Goal: Find specific page/section: Find specific page/section

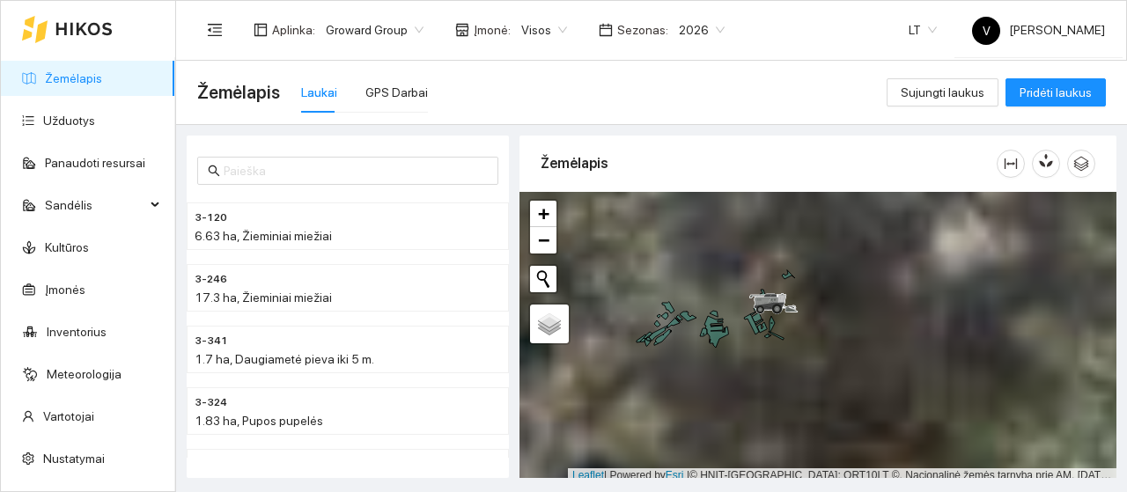
scroll to position [5, 0]
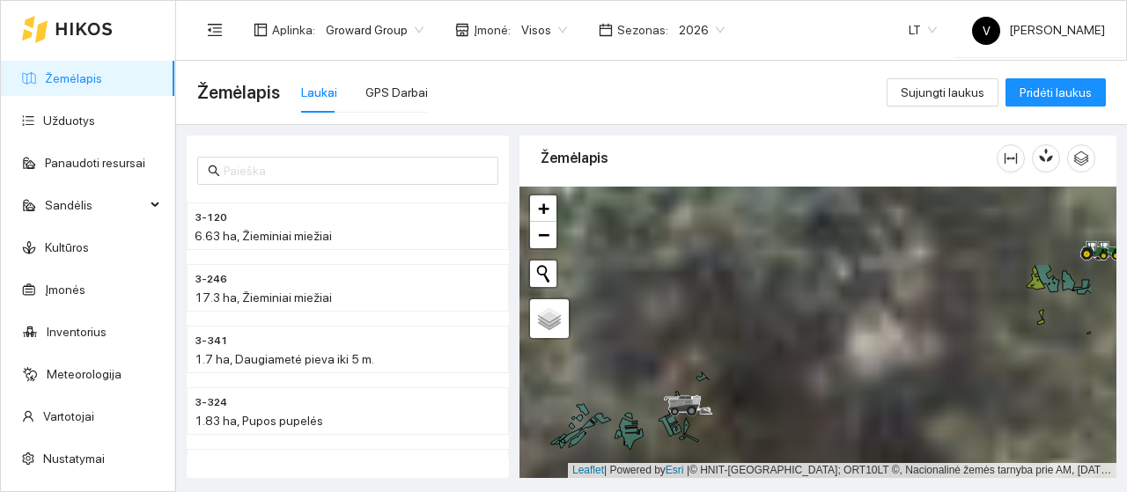
drag, startPoint x: 843, startPoint y: 408, endPoint x: 820, endPoint y: 420, distance: 26.8
click at [820, 420] on div at bounding box center [817, 332] width 597 height 291
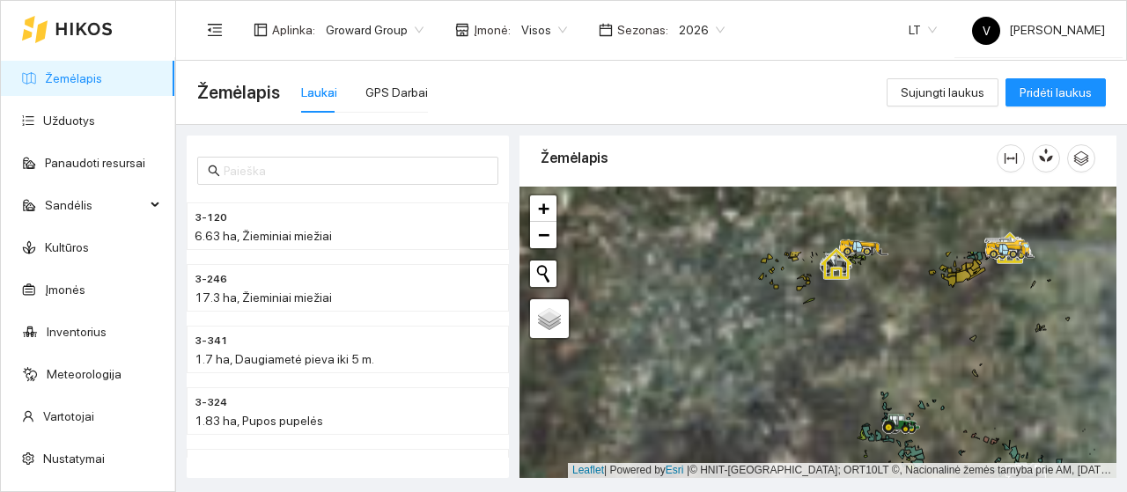
drag, startPoint x: 978, startPoint y: 342, endPoint x: 907, endPoint y: 440, distance: 121.7
click at [907, 440] on div at bounding box center [817, 332] width 597 height 291
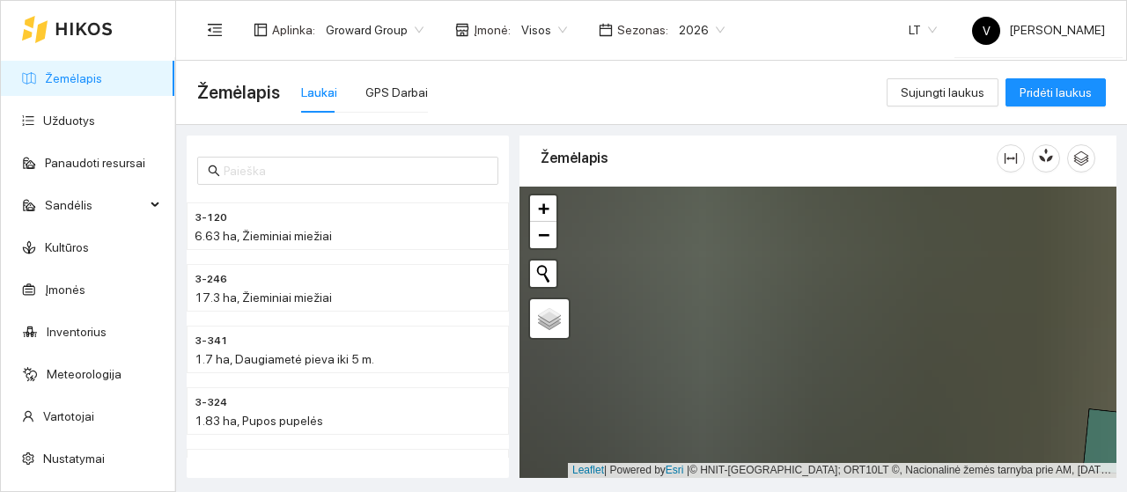
drag, startPoint x: 825, startPoint y: 466, endPoint x: 816, endPoint y: 452, distance: 15.9
click at [820, 489] on main "Žemėlapis Laukai GPS Darbai Sujungti laukus Pridėti laukus 3-120 6.63 ha, Žiemi…" at bounding box center [651, 276] width 951 height 431
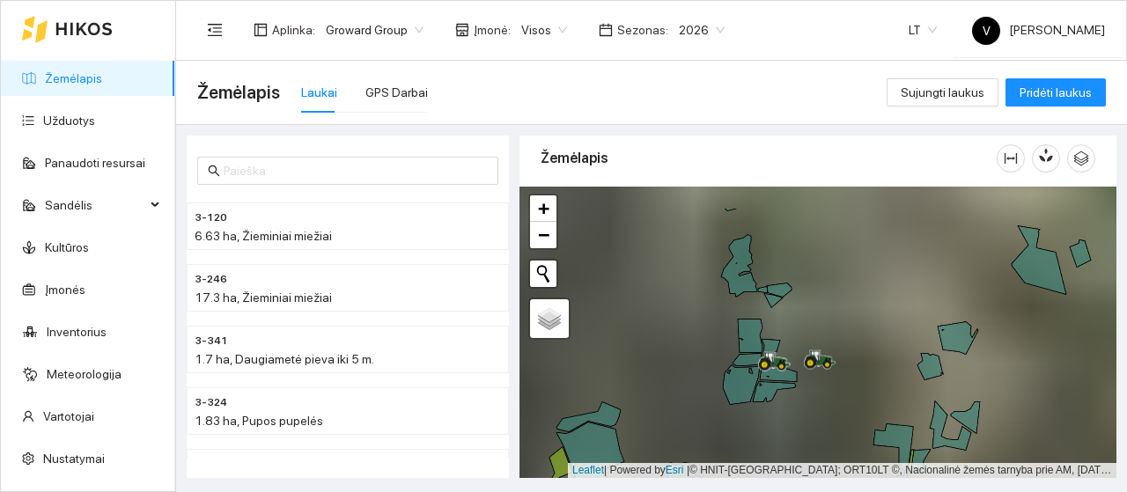
click at [786, 411] on div at bounding box center [817, 332] width 597 height 291
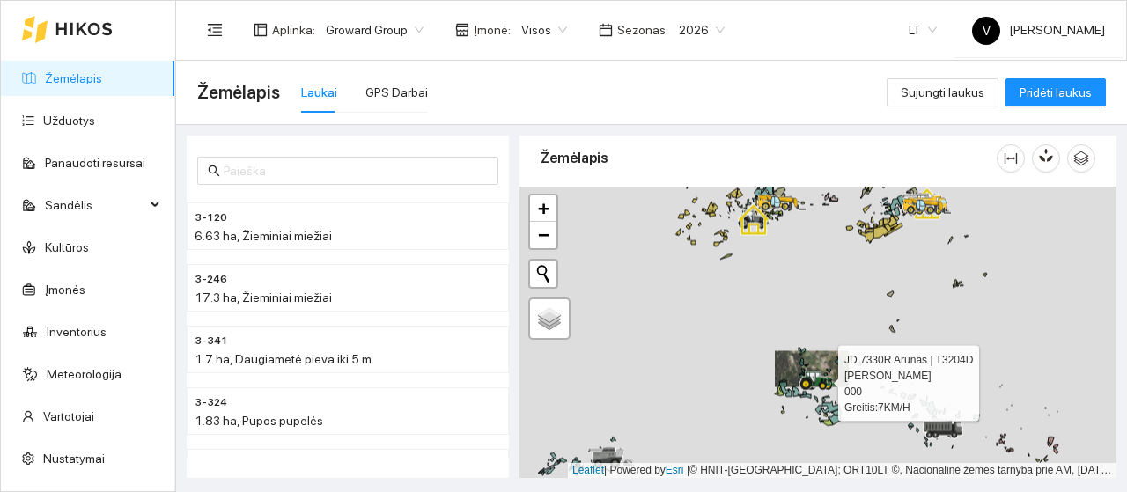
drag, startPoint x: 813, startPoint y: 390, endPoint x: 813, endPoint y: 372, distance: 17.6
click at [813, 372] on div at bounding box center [815, 381] width 32 height 26
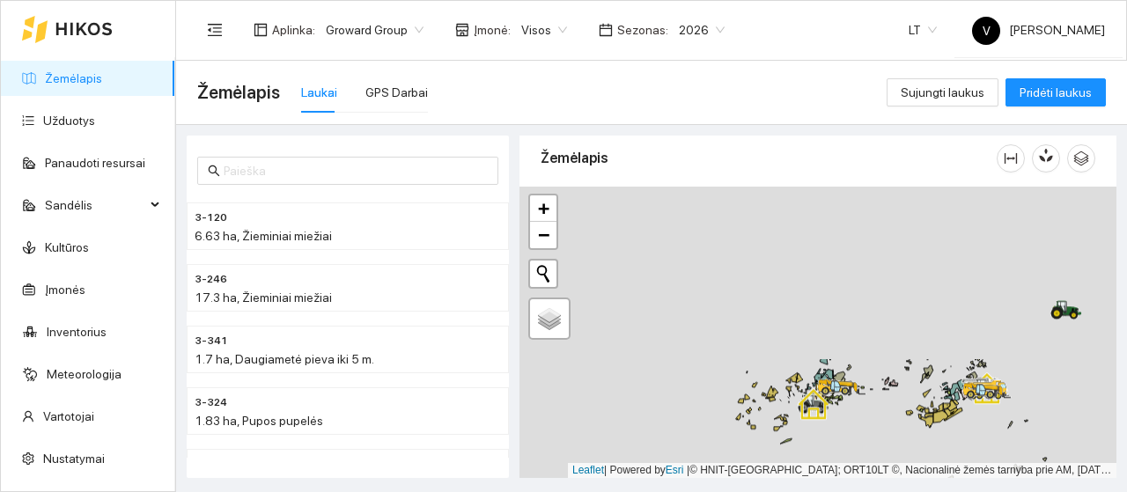
drag, startPoint x: 739, startPoint y: 321, endPoint x: 785, endPoint y: 421, distance: 109.5
click at [782, 450] on div at bounding box center [817, 332] width 597 height 291
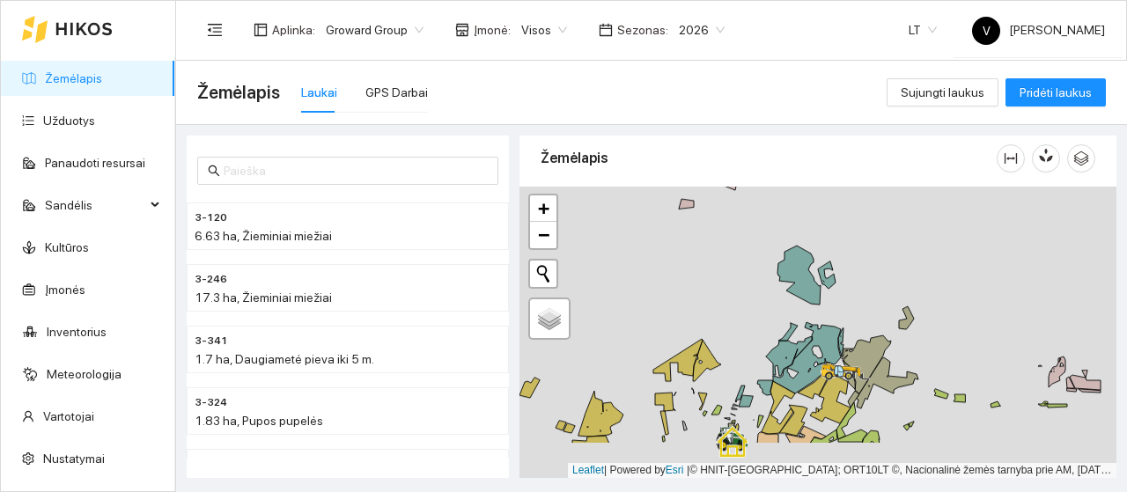
drag, startPoint x: 769, startPoint y: 341, endPoint x: 815, endPoint y: 258, distance: 95.0
click at [815, 258] on div at bounding box center [817, 332] width 597 height 291
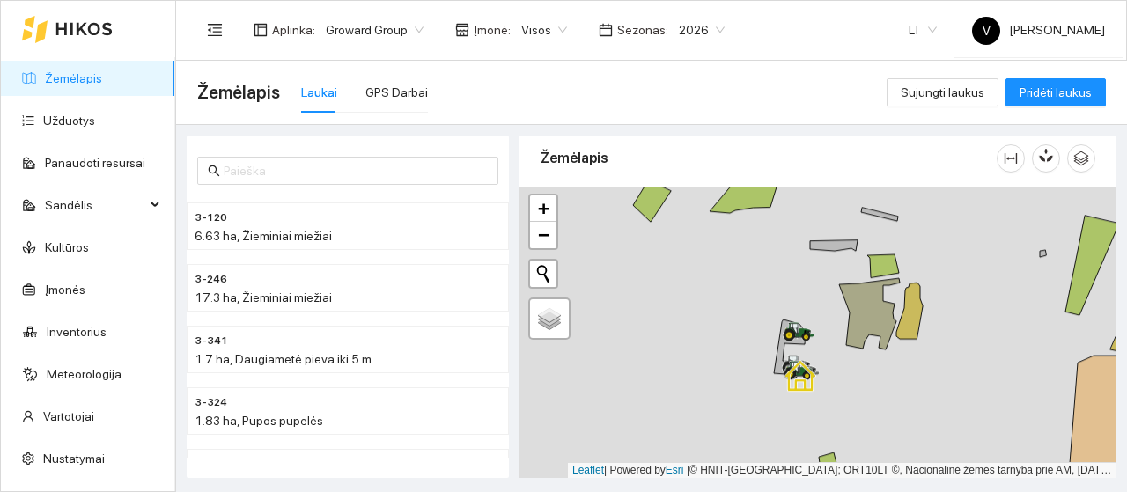
drag, startPoint x: 817, startPoint y: 379, endPoint x: 869, endPoint y: 341, distance: 64.8
click at [871, 340] on div at bounding box center [817, 332] width 597 height 291
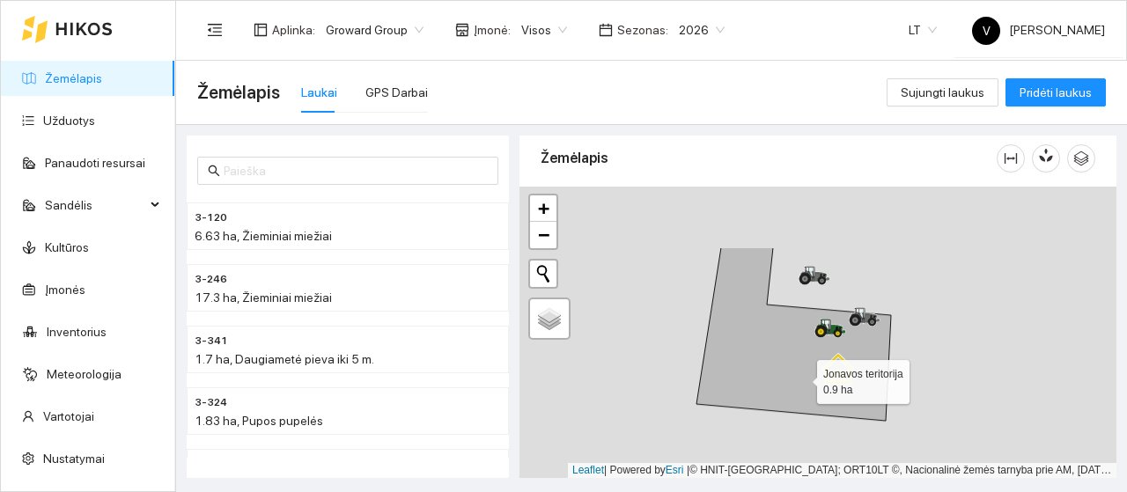
drag, startPoint x: 836, startPoint y: 267, endPoint x: 797, endPoint y: 398, distance: 137.0
click at [797, 398] on icon at bounding box center [793, 333] width 195 height 173
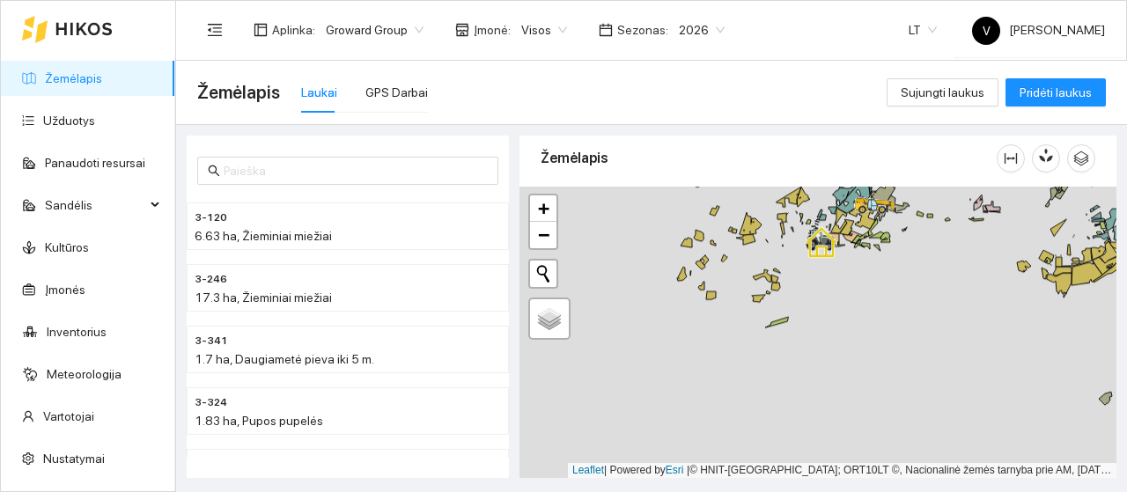
drag, startPoint x: 855, startPoint y: 379, endPoint x: 806, endPoint y: 215, distance: 170.7
click at [807, 214] on div at bounding box center [817, 332] width 597 height 291
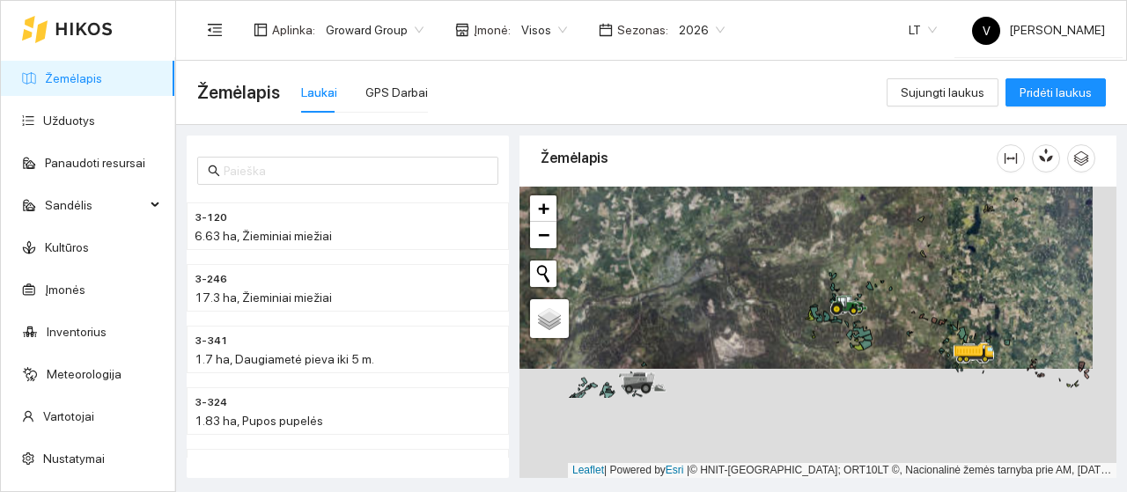
drag, startPoint x: 898, startPoint y: 377, endPoint x: 870, endPoint y: 292, distance: 89.1
click at [870, 292] on div at bounding box center [817, 332] width 597 height 291
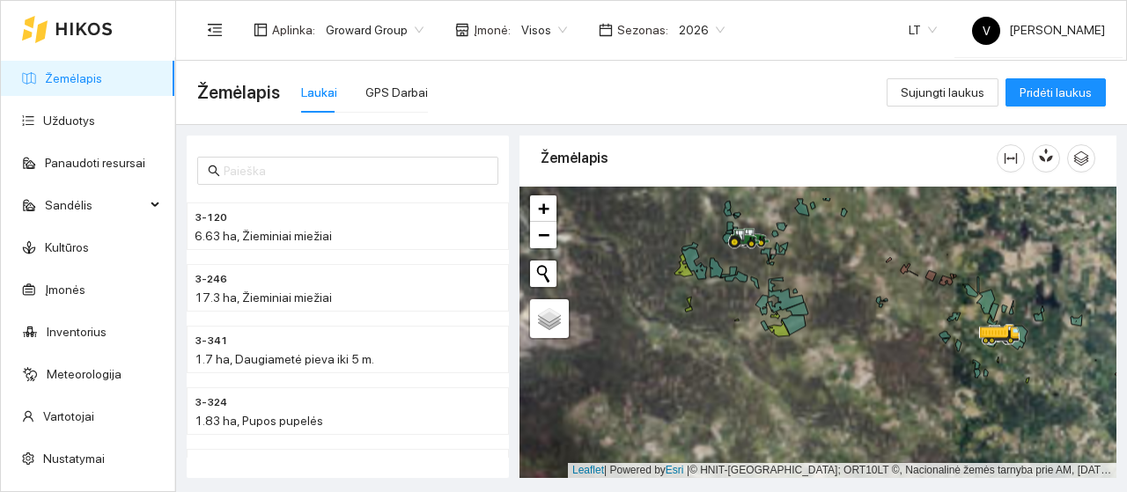
drag, startPoint x: 977, startPoint y: 340, endPoint x: 935, endPoint y: 386, distance: 62.9
click at [935, 386] on div at bounding box center [817, 332] width 597 height 291
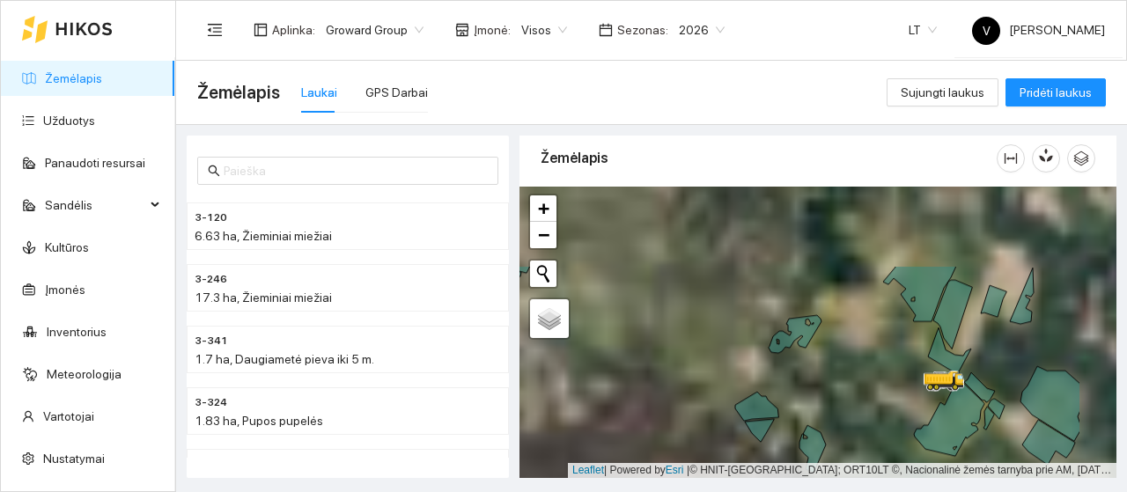
drag, startPoint x: 1020, startPoint y: 290, endPoint x: 923, endPoint y: 400, distance: 146.6
click at [923, 400] on div at bounding box center [817, 332] width 597 height 291
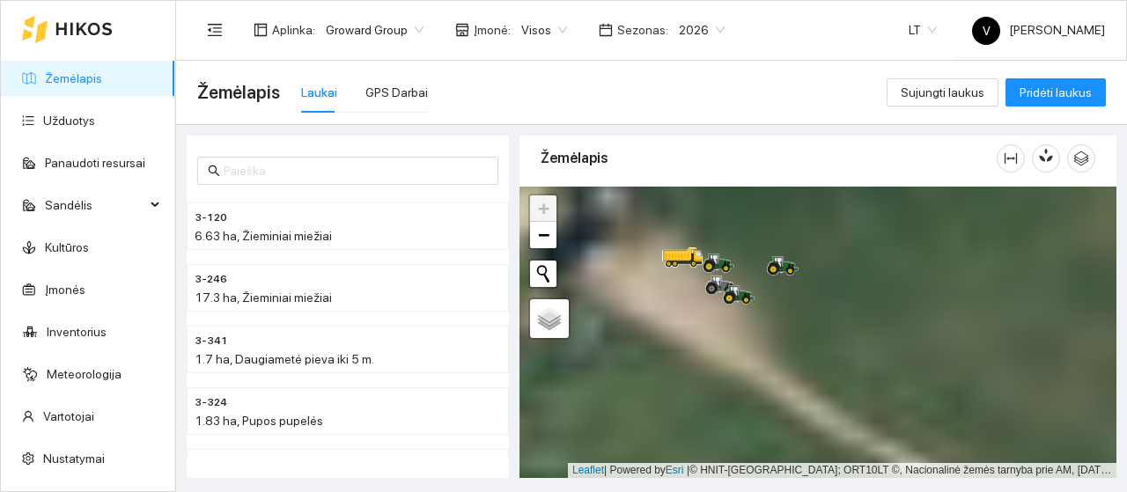
drag, startPoint x: 739, startPoint y: 315, endPoint x: 762, endPoint y: 347, distance: 39.1
click at [762, 347] on div at bounding box center [817, 332] width 597 height 291
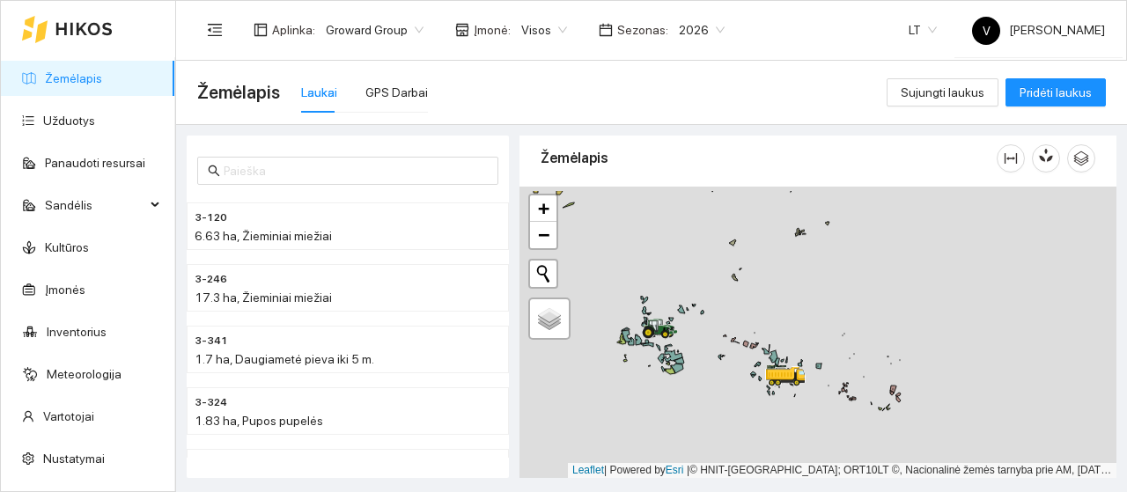
drag, startPoint x: 675, startPoint y: 316, endPoint x: 773, endPoint y: 390, distance: 122.5
click at [773, 390] on div at bounding box center [817, 332] width 597 height 291
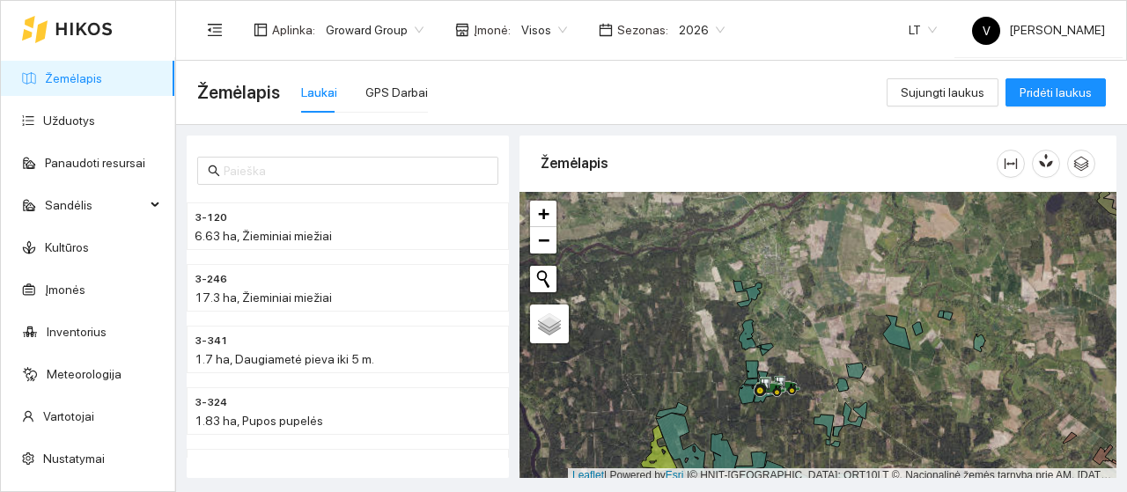
scroll to position [5, 0]
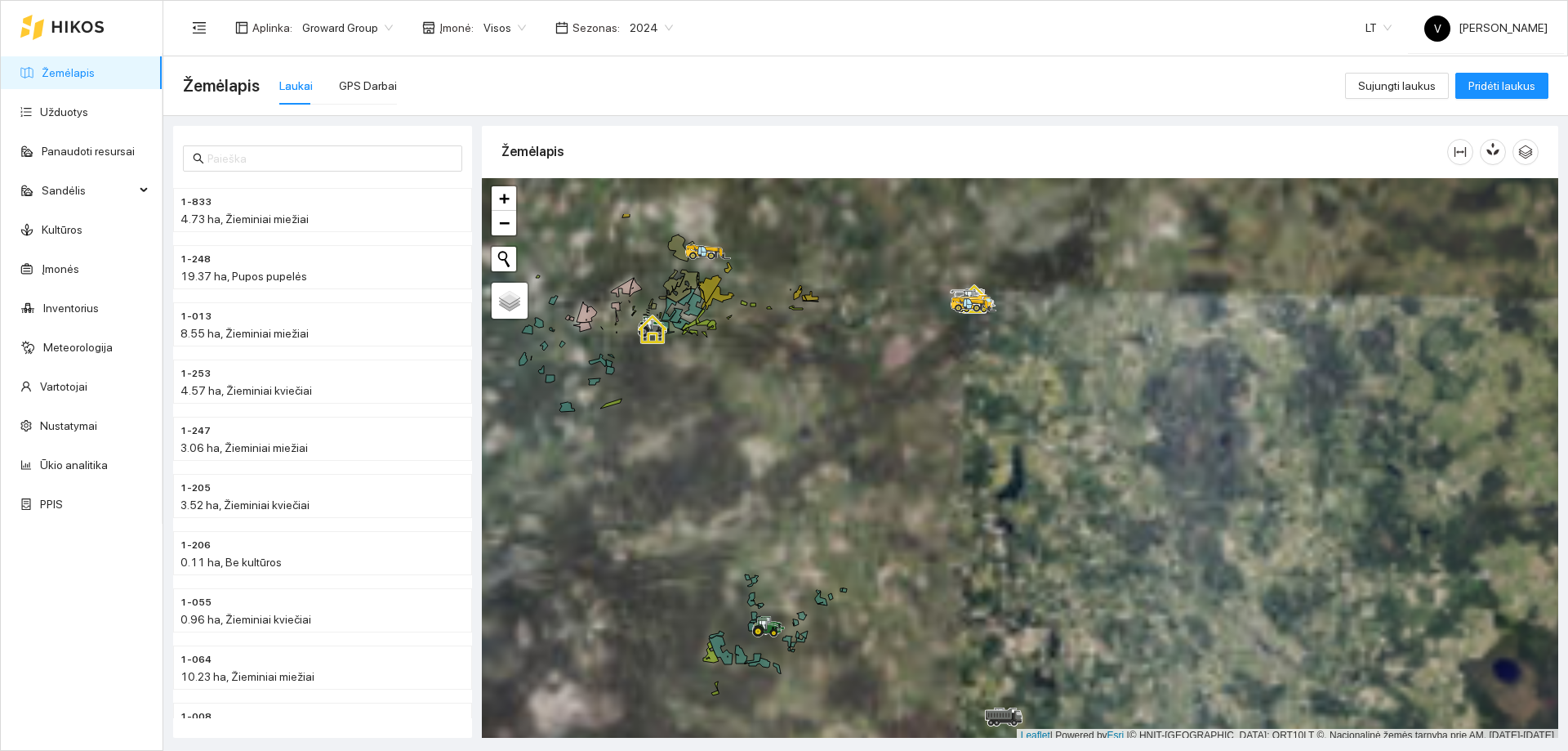
scroll to position [5, 0]
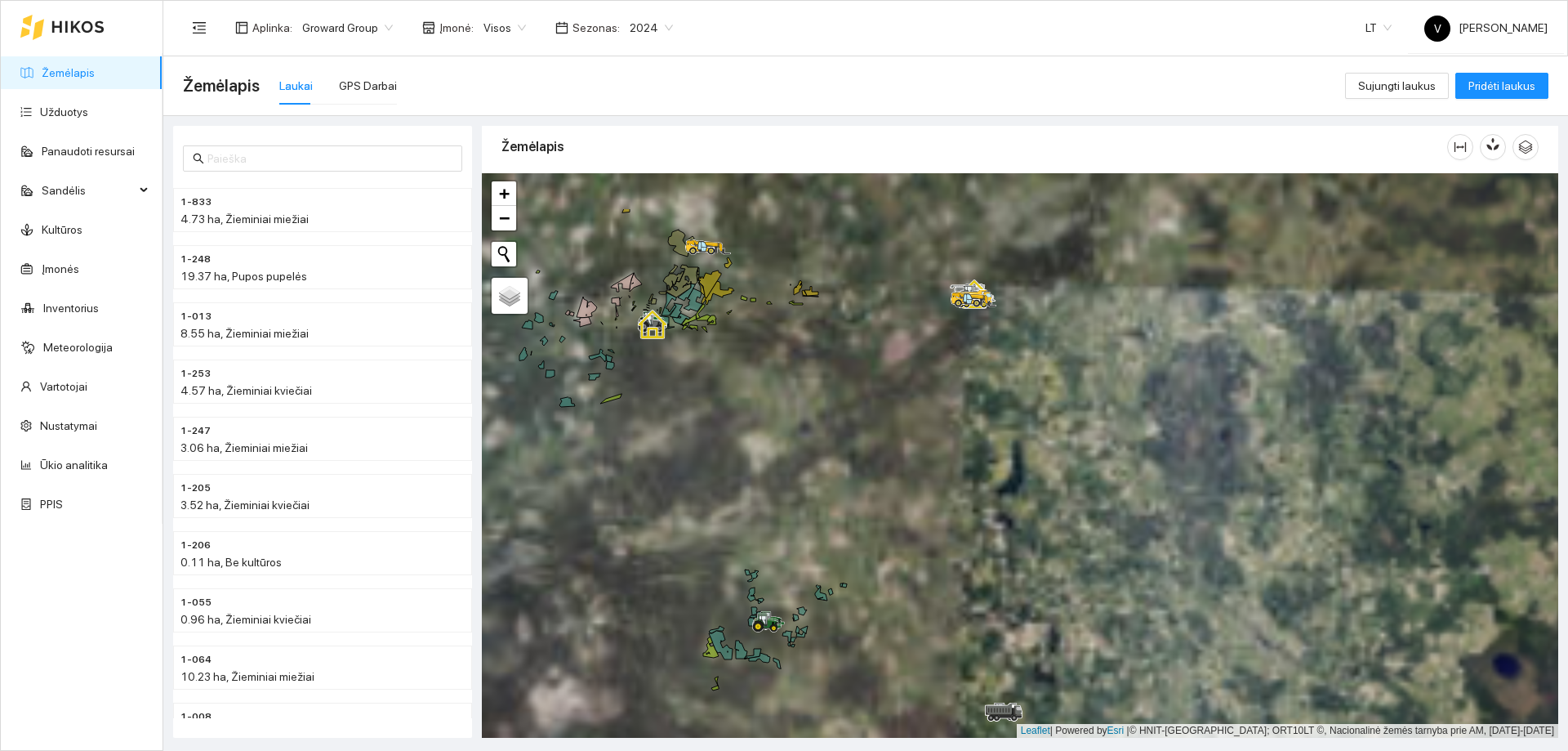
drag, startPoint x: 922, startPoint y: 358, endPoint x: 968, endPoint y: 511, distance: 159.8
click at [970, 551] on div at bounding box center [1020, 456] width 1076 height 564
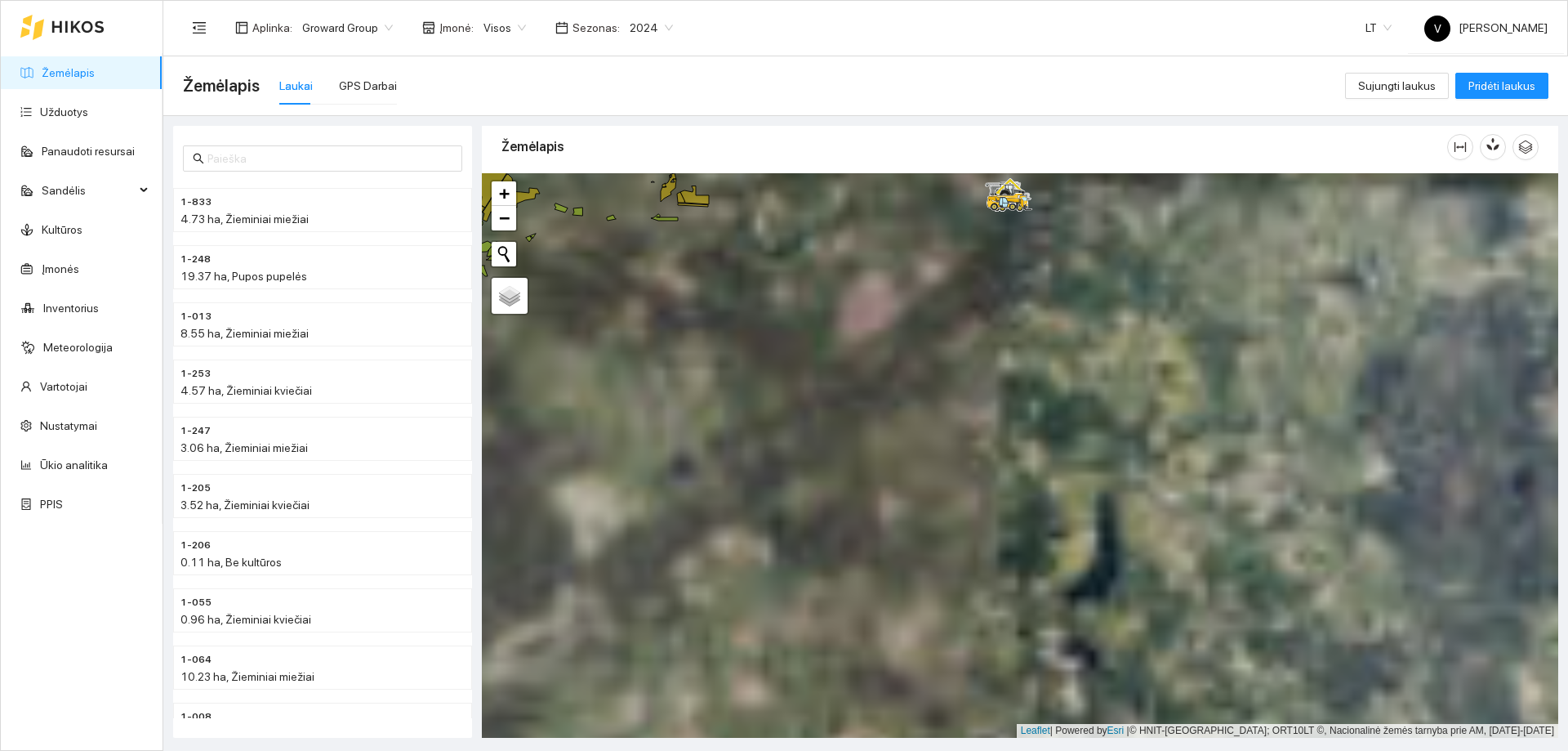
drag, startPoint x: 1003, startPoint y: 531, endPoint x: 1000, endPoint y: 380, distance: 151.0
click at [998, 379] on div at bounding box center [1020, 456] width 1076 height 564
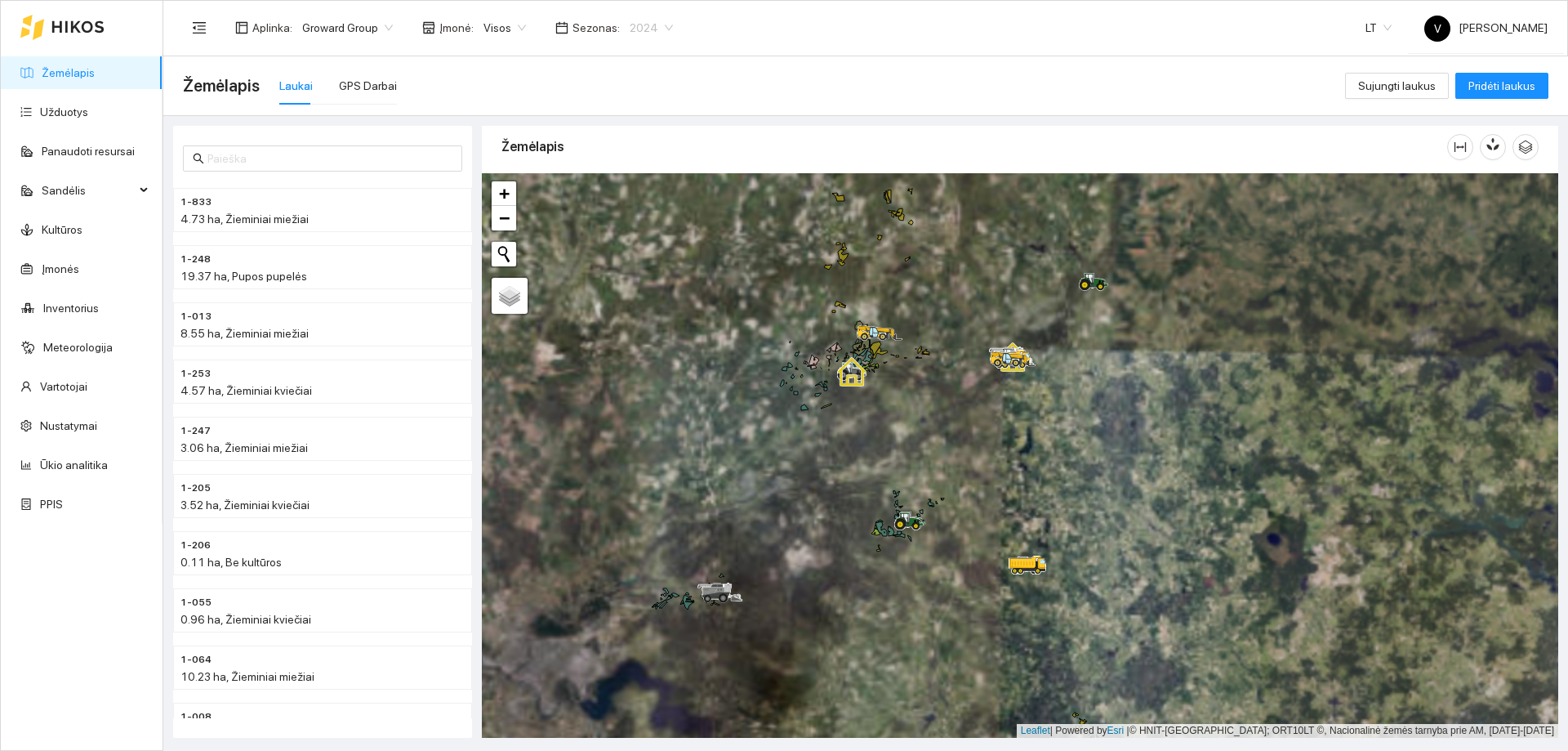
click at [652, 27] on span "2024" at bounding box center [651, 28] width 44 height 24
click at [645, 220] on div "2026" at bounding box center [639, 216] width 43 height 18
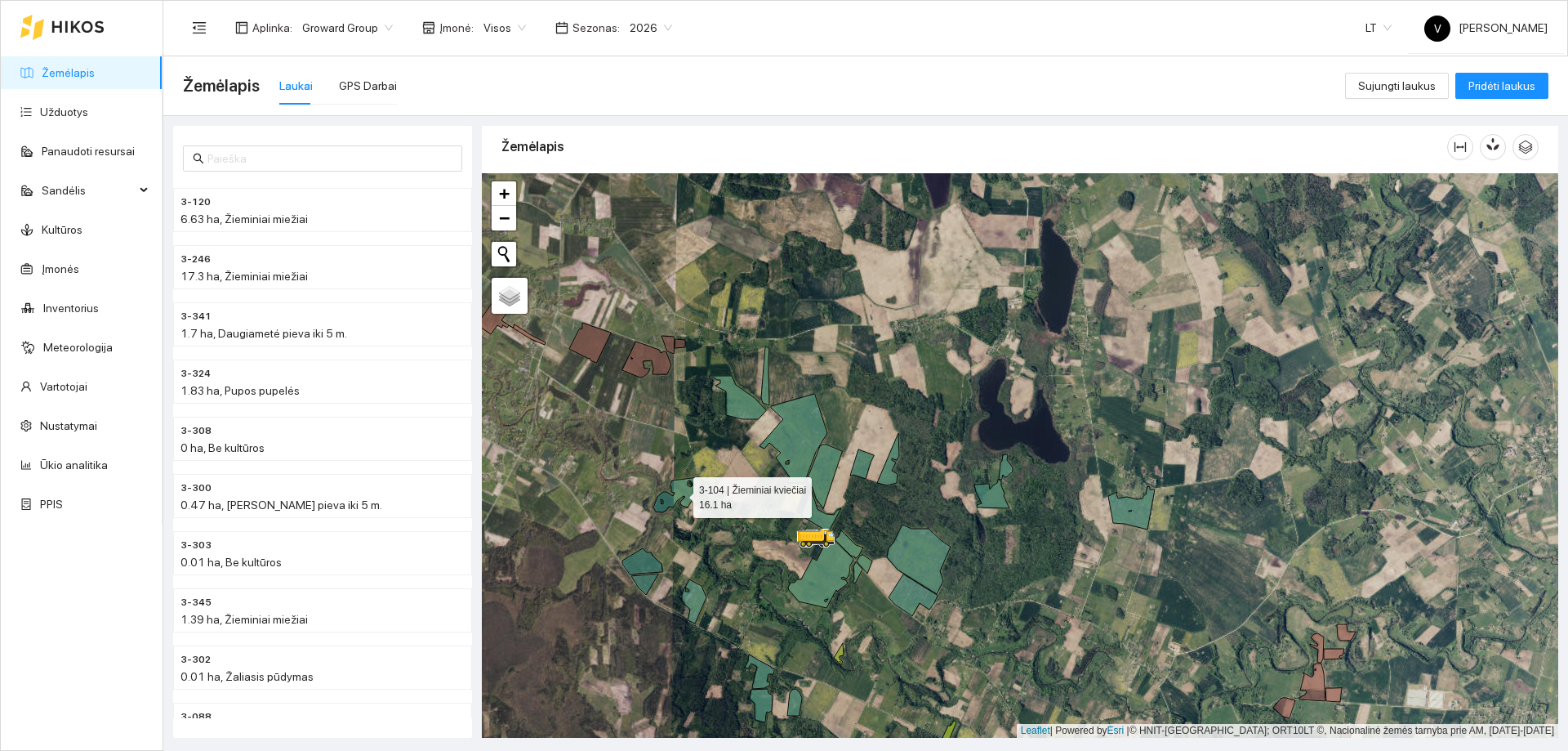
click at [686, 502] on icon at bounding box center [677, 495] width 49 height 35
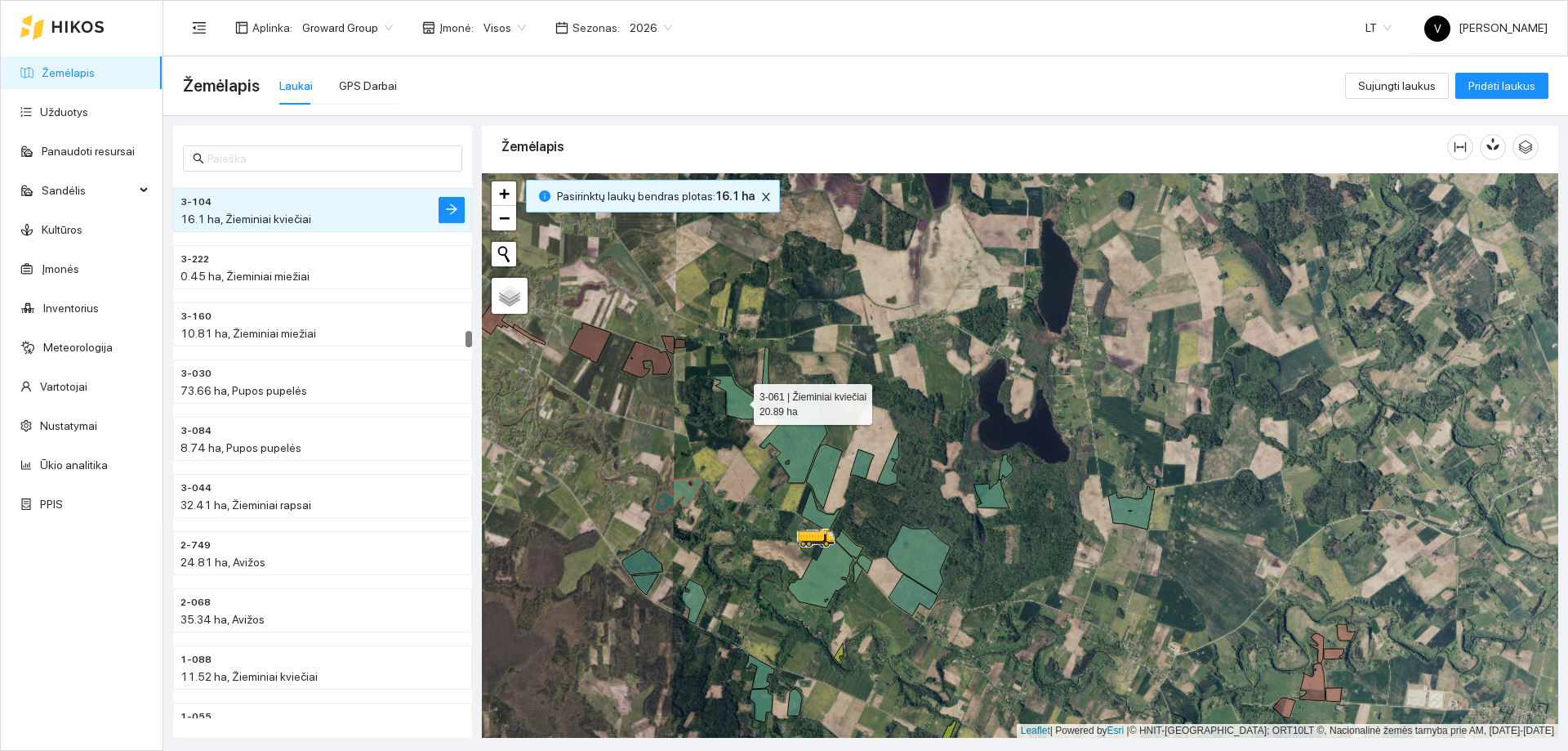
drag, startPoint x: 740, startPoint y: 389, endPoint x: 758, endPoint y: 396, distance: 19.3
click at [740, 390] on icon at bounding box center [738, 397] width 58 height 44
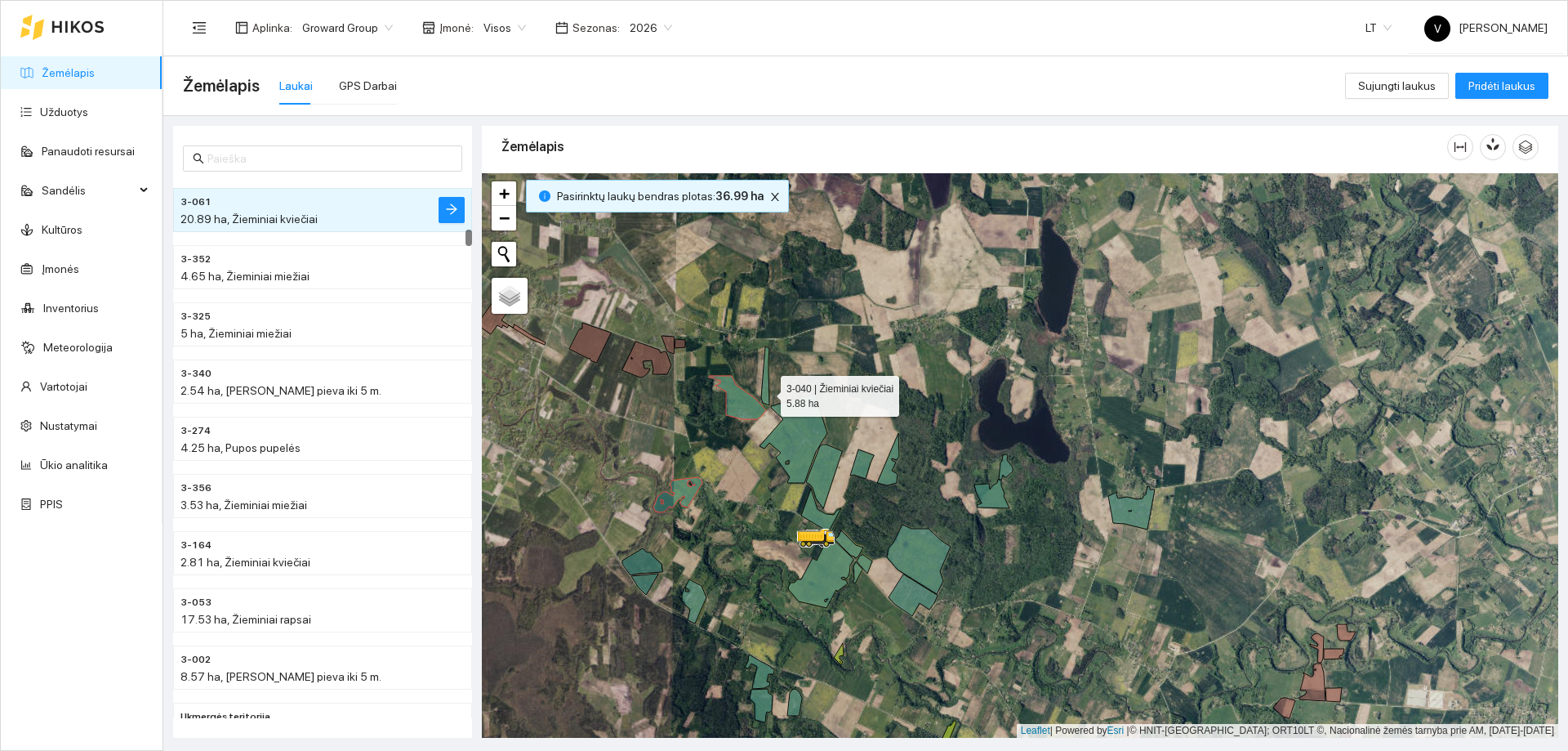
click at [766, 393] on icon at bounding box center [765, 375] width 8 height 58
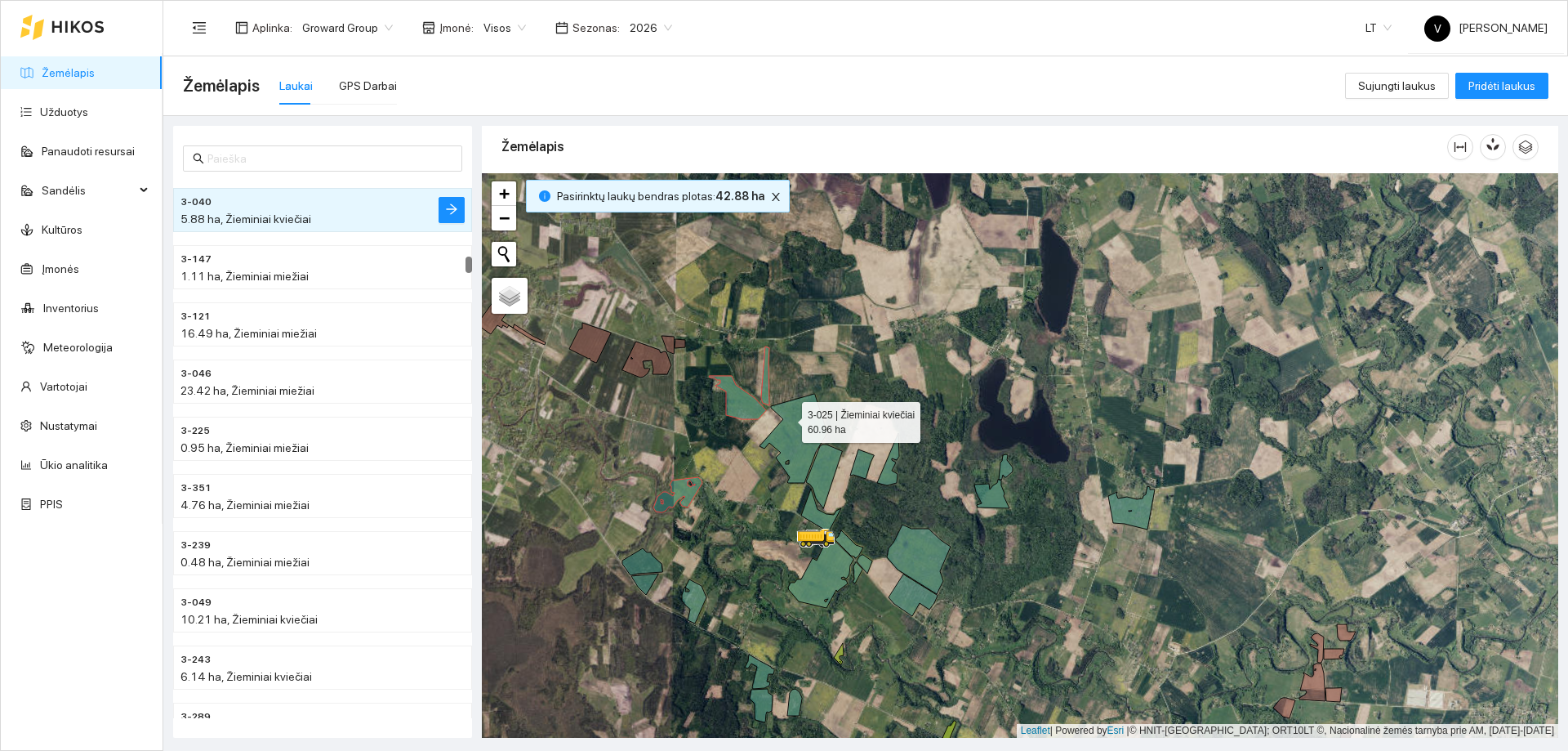
click at [788, 419] on icon at bounding box center [793, 438] width 68 height 89
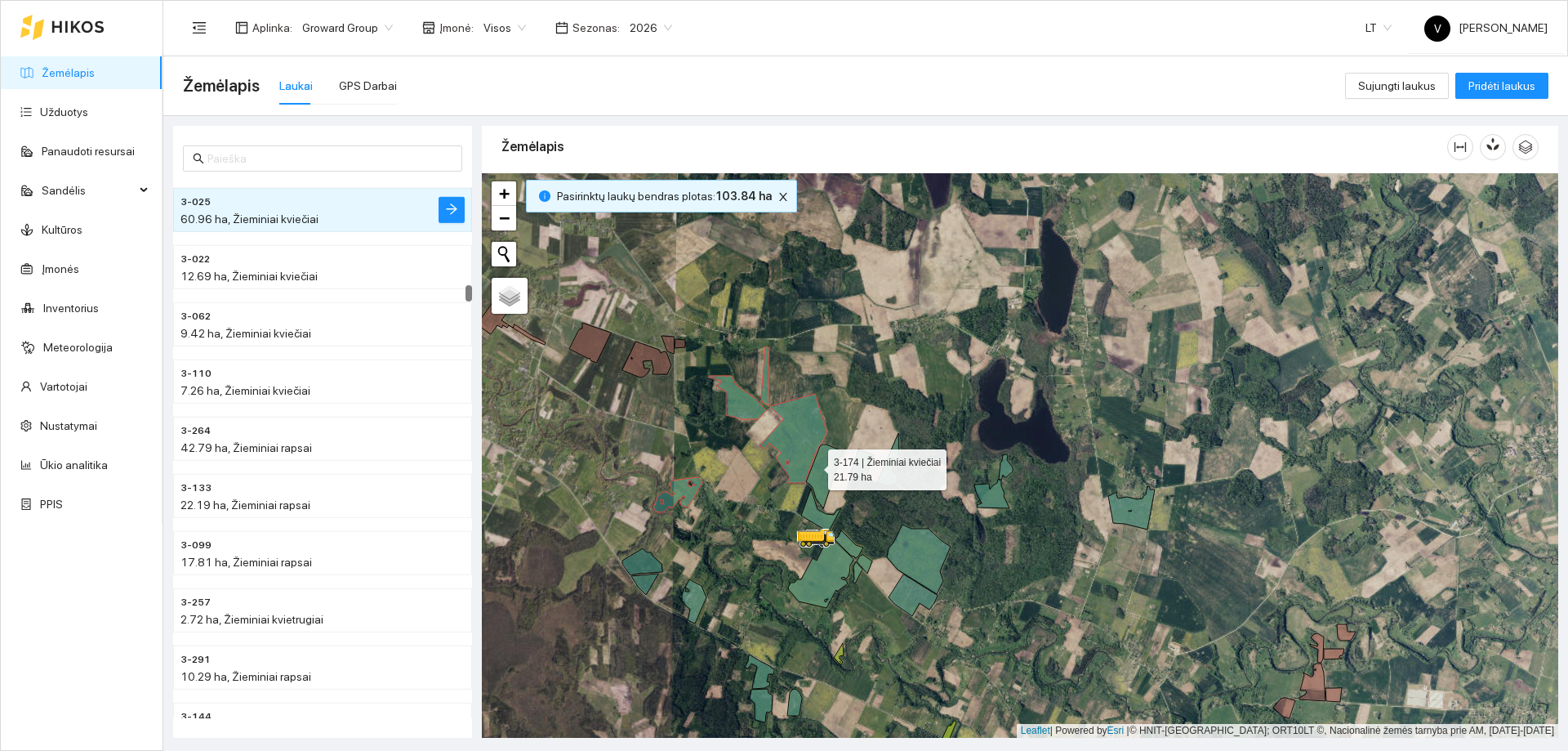
click at [818, 474] on icon at bounding box center [824, 476] width 36 height 64
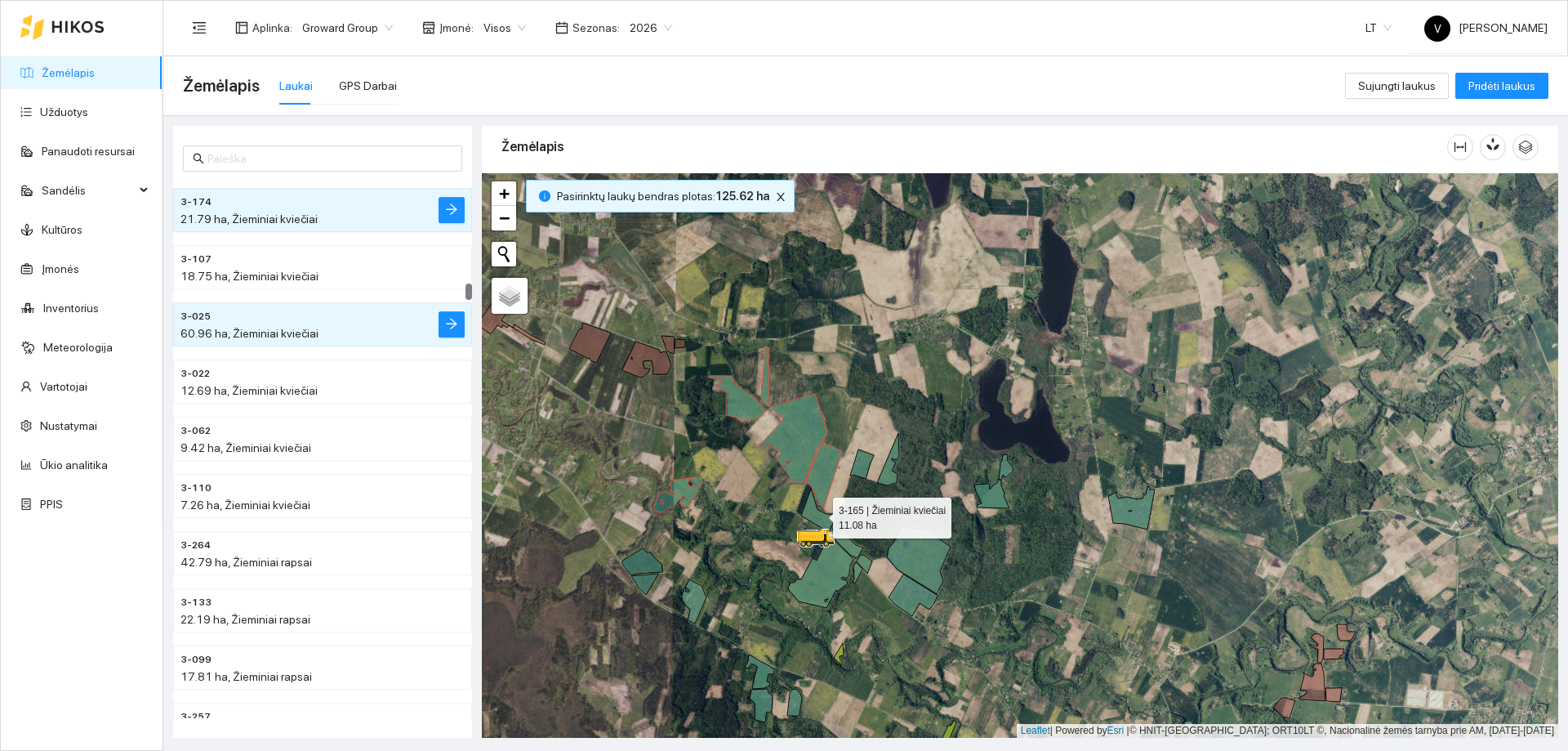
click at [819, 523] on icon at bounding box center [821, 511] width 40 height 45
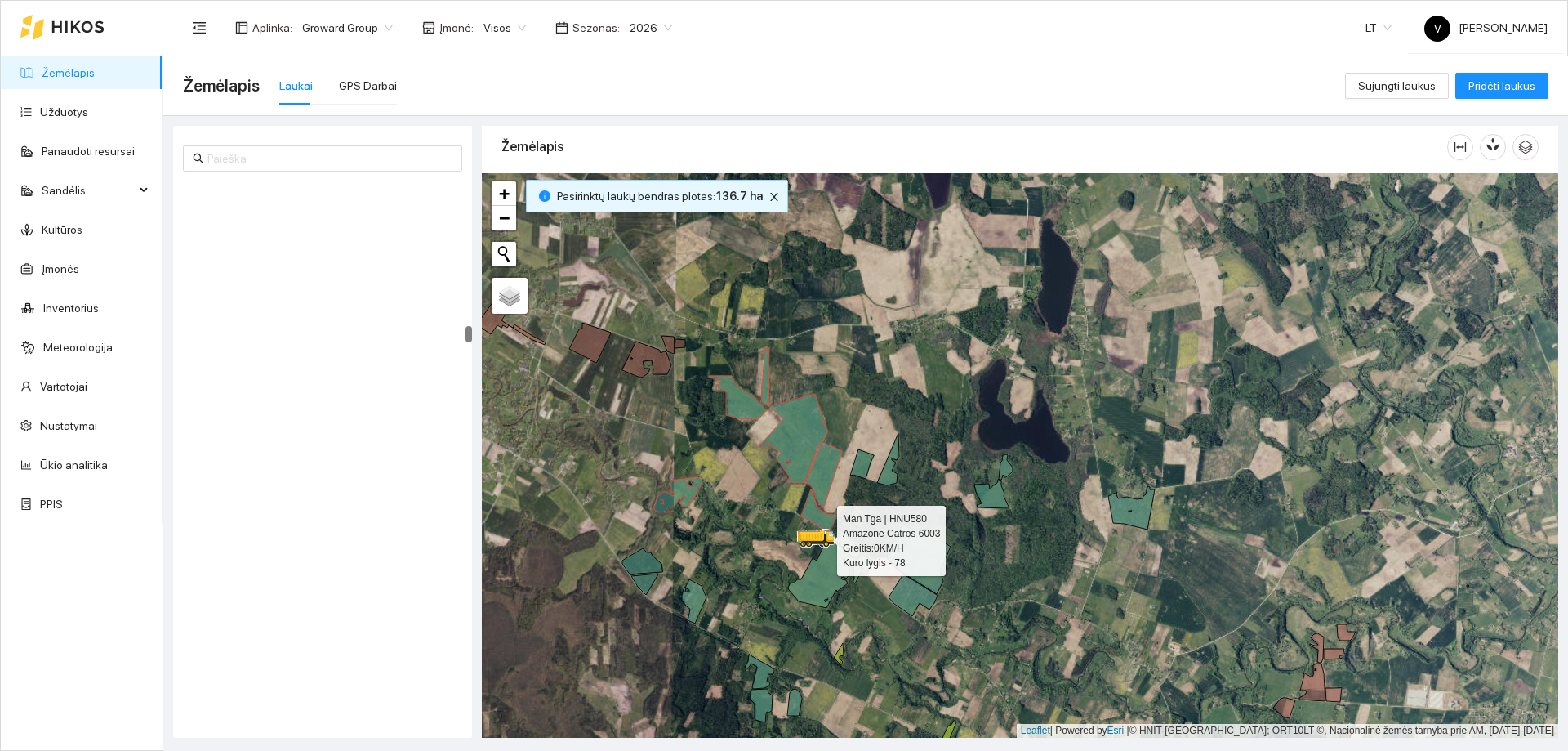
scroll to position [8108, 0]
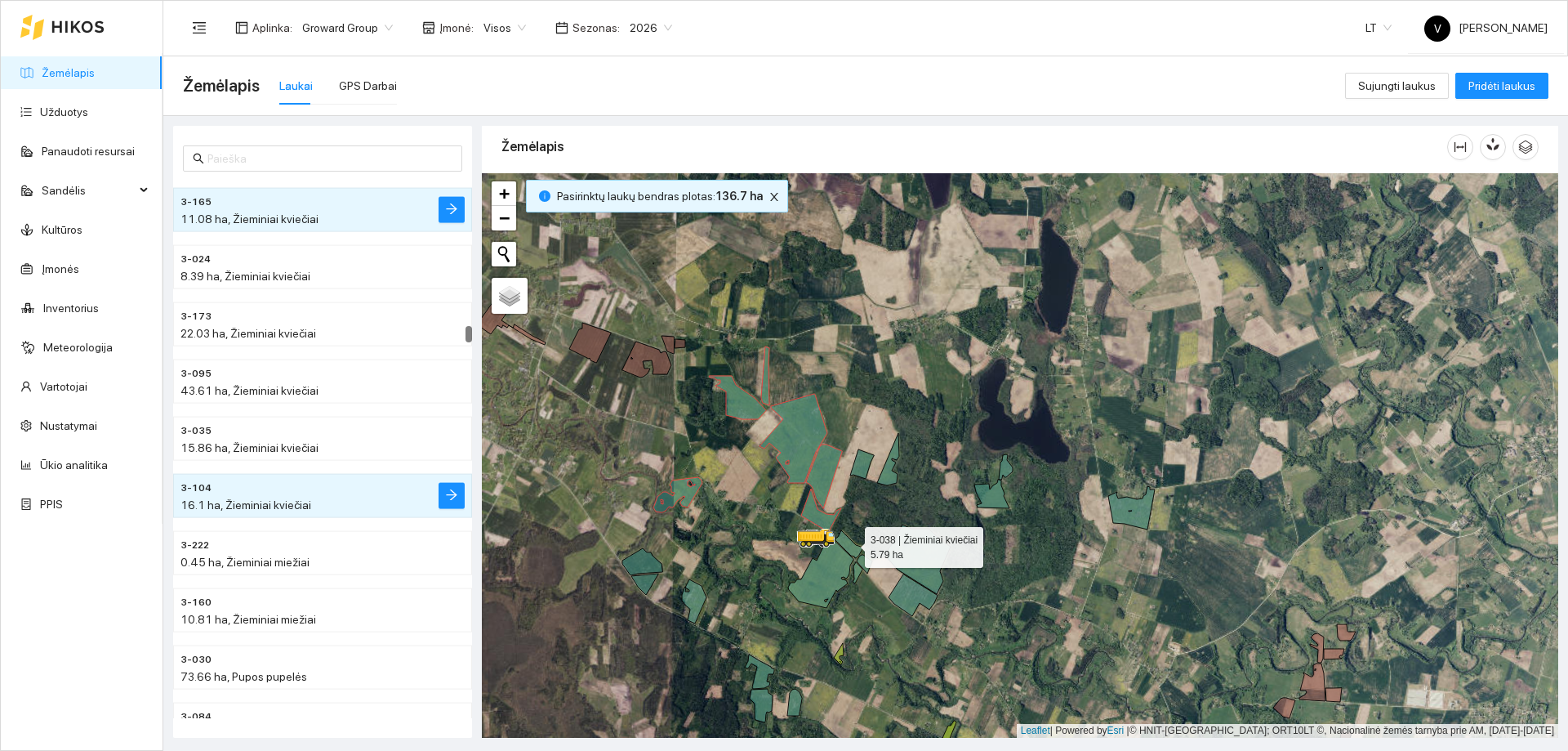
click at [850, 543] on icon at bounding box center [849, 544] width 29 height 28
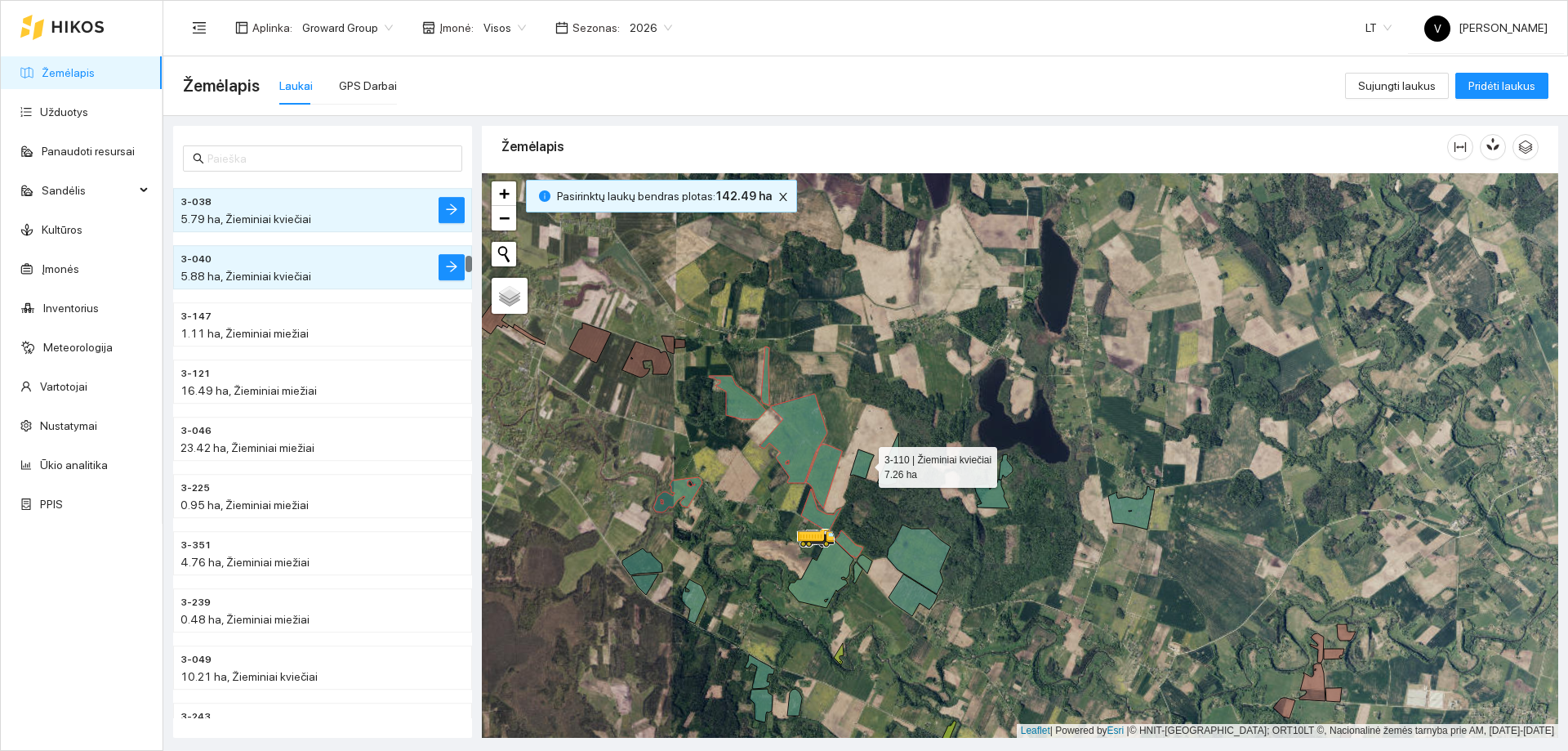
click at [865, 467] on icon at bounding box center [862, 464] width 24 height 30
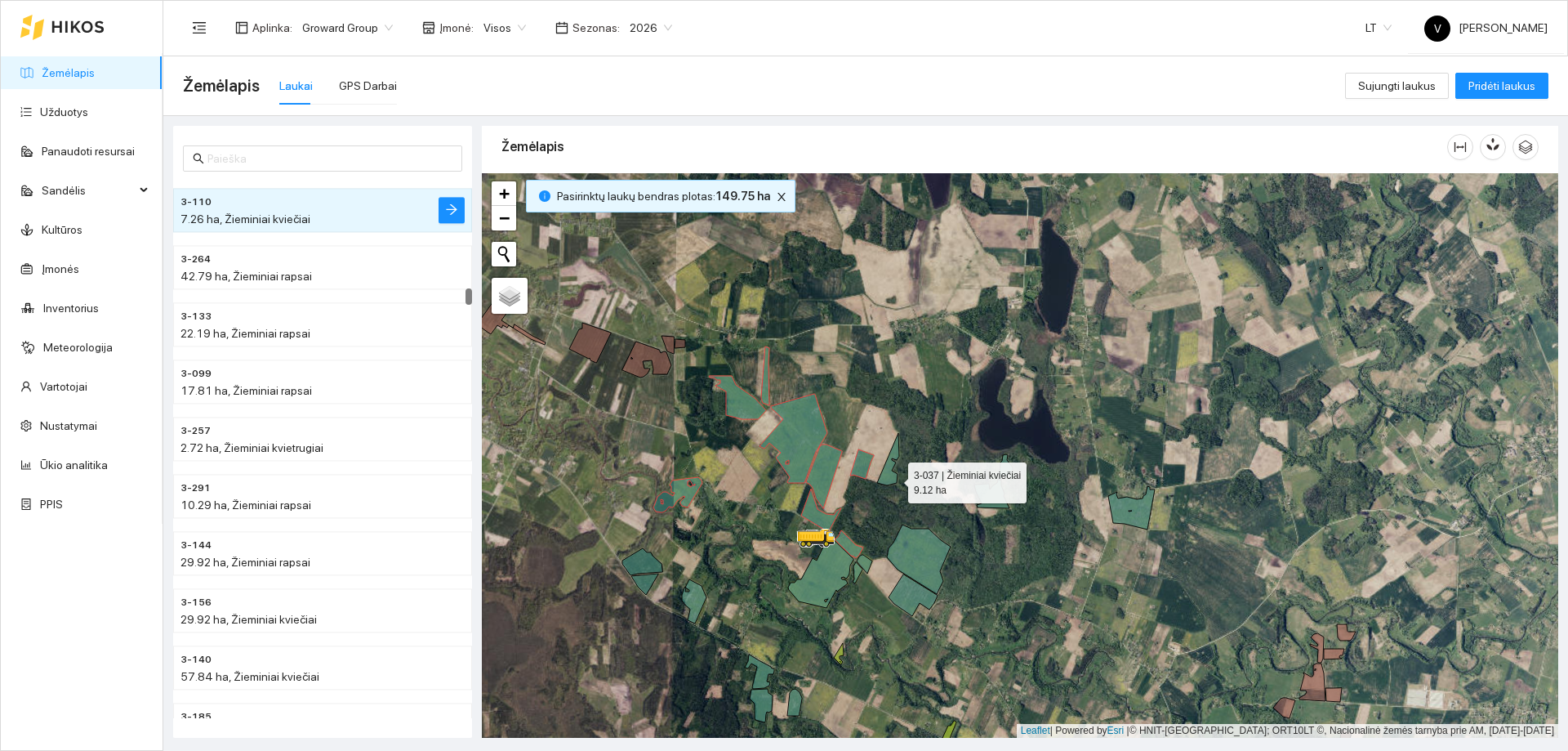
click at [893, 479] on icon at bounding box center [888, 460] width 22 height 52
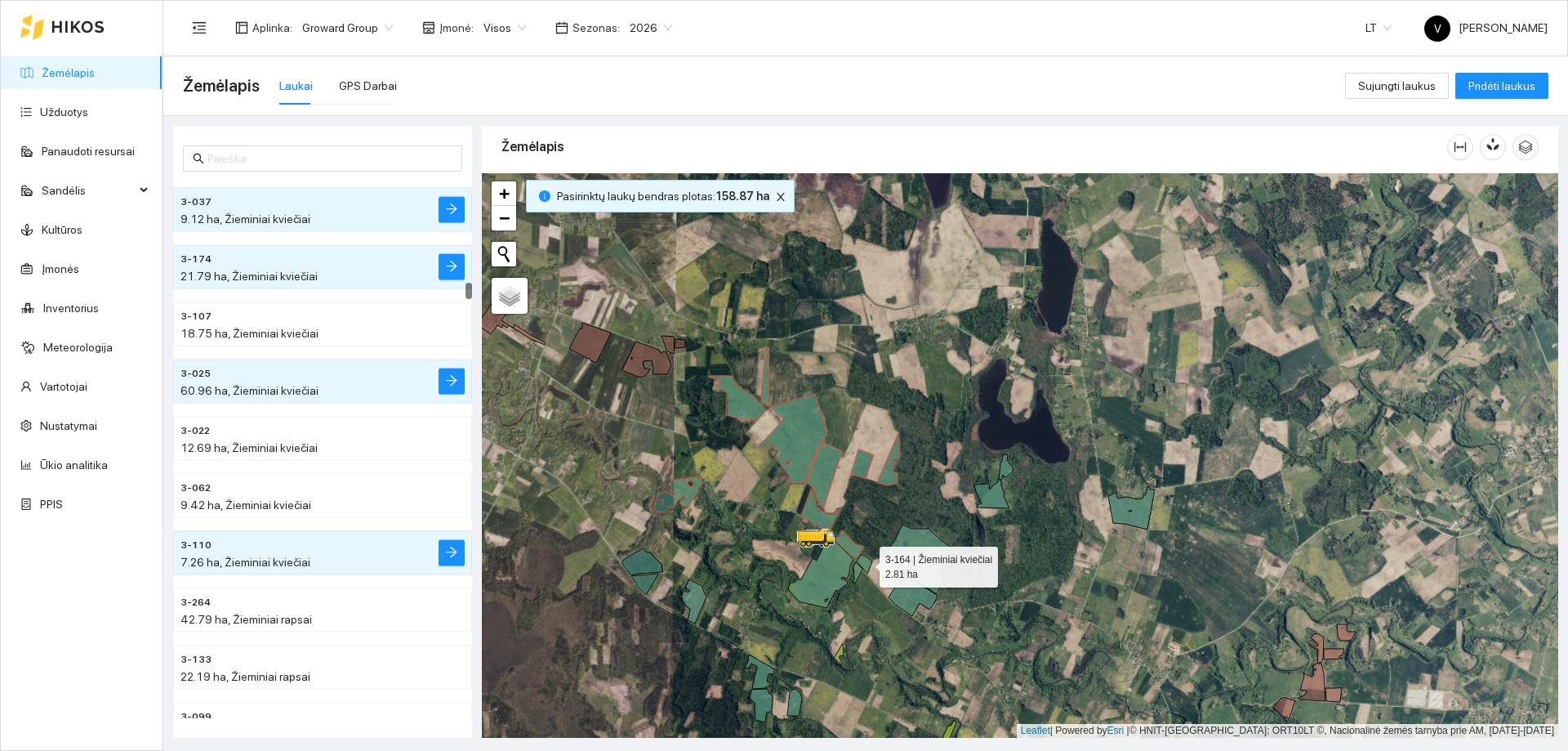
click at [863, 566] on icon at bounding box center [864, 564] width 16 height 19
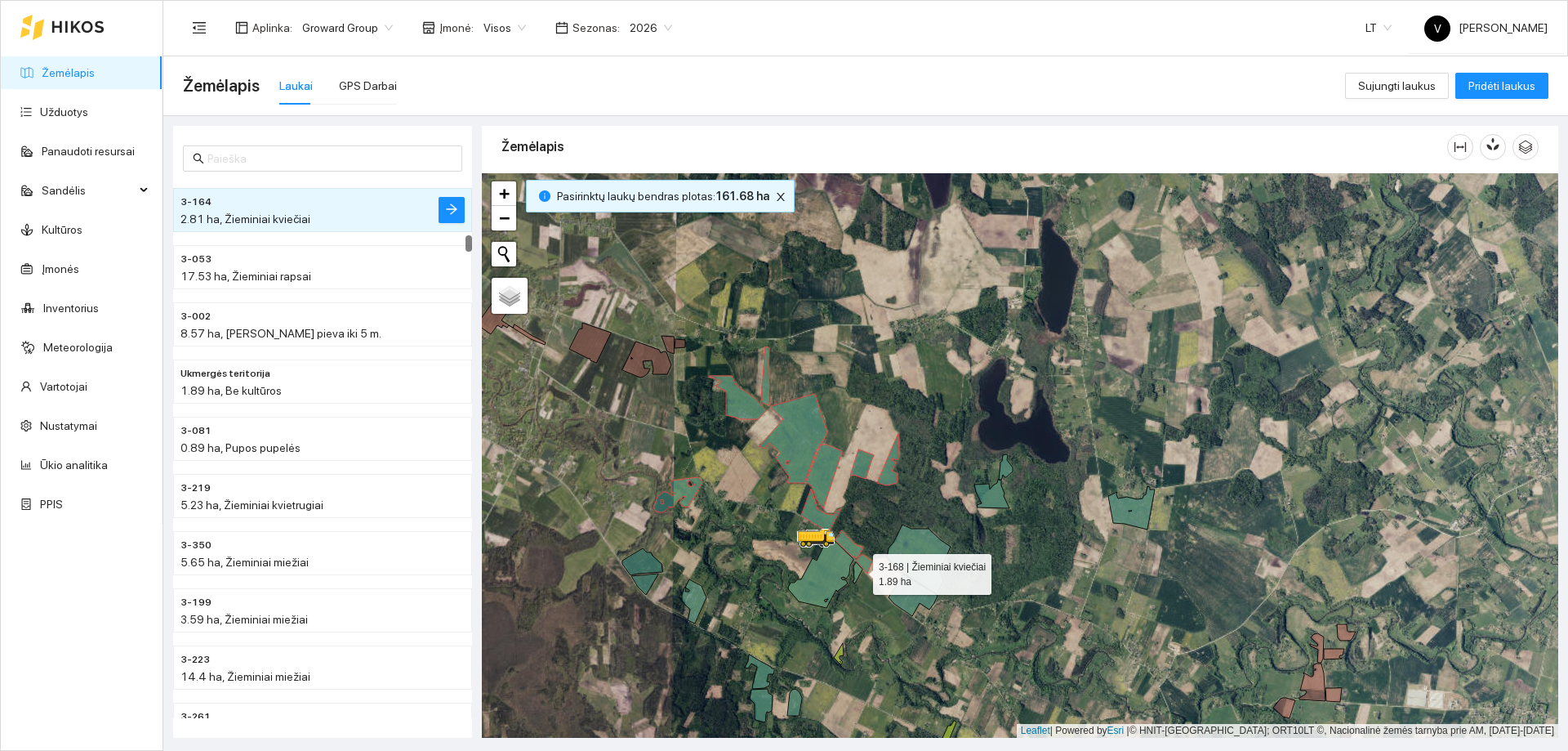
click at [856, 570] on icon at bounding box center [857, 573] width 10 height 21
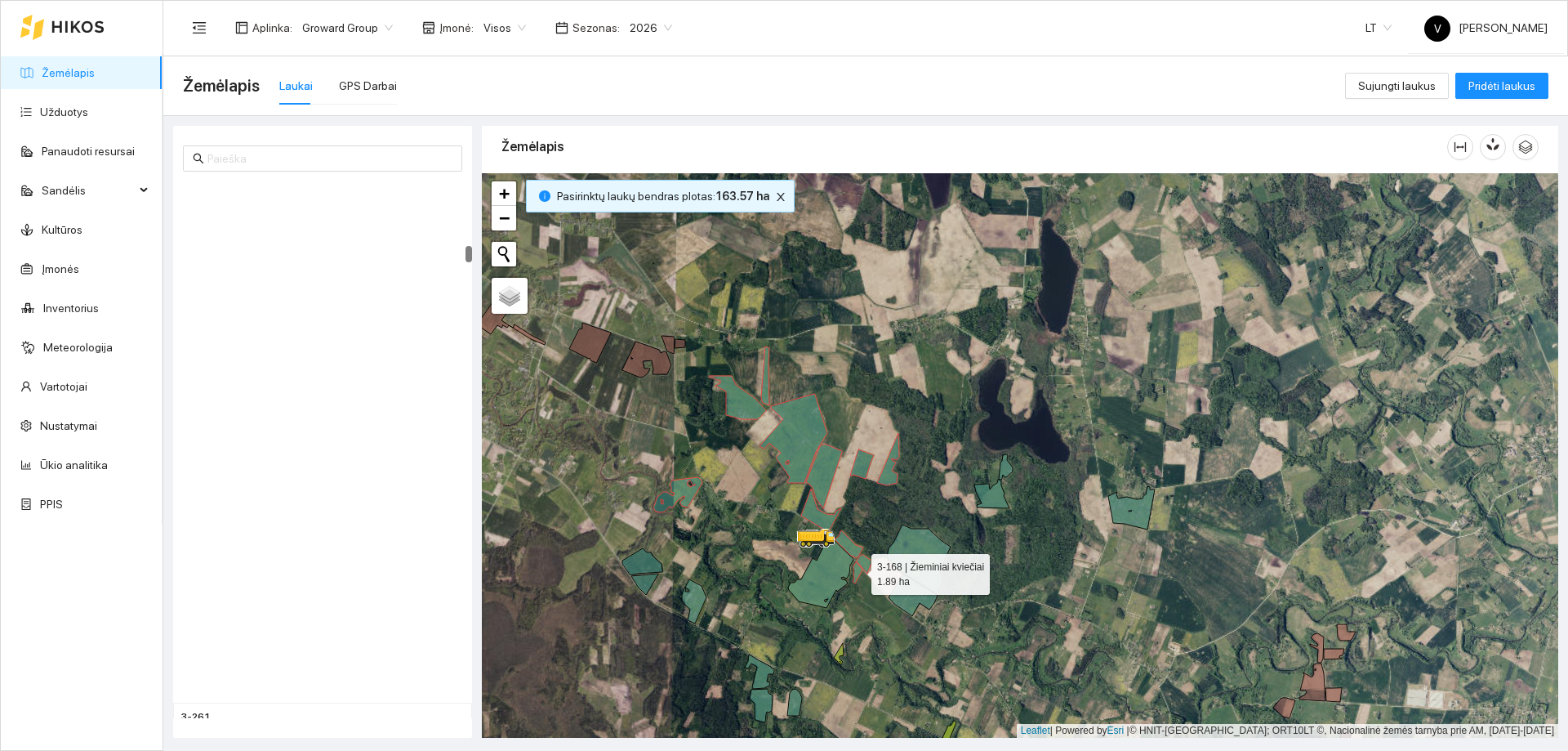
scroll to position [3598, 0]
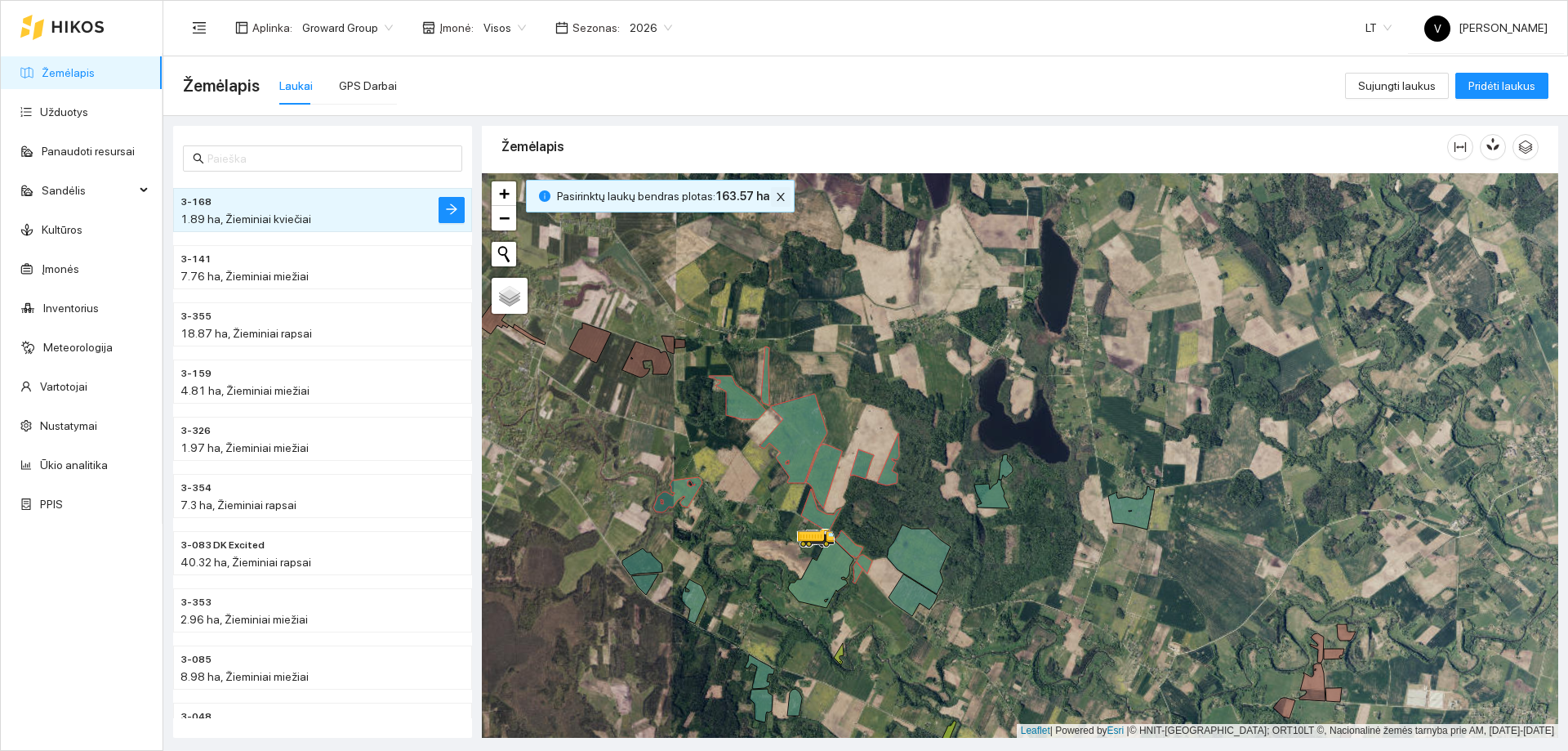
click at [777, 194] on icon "close" at bounding box center [780, 197] width 11 height 11
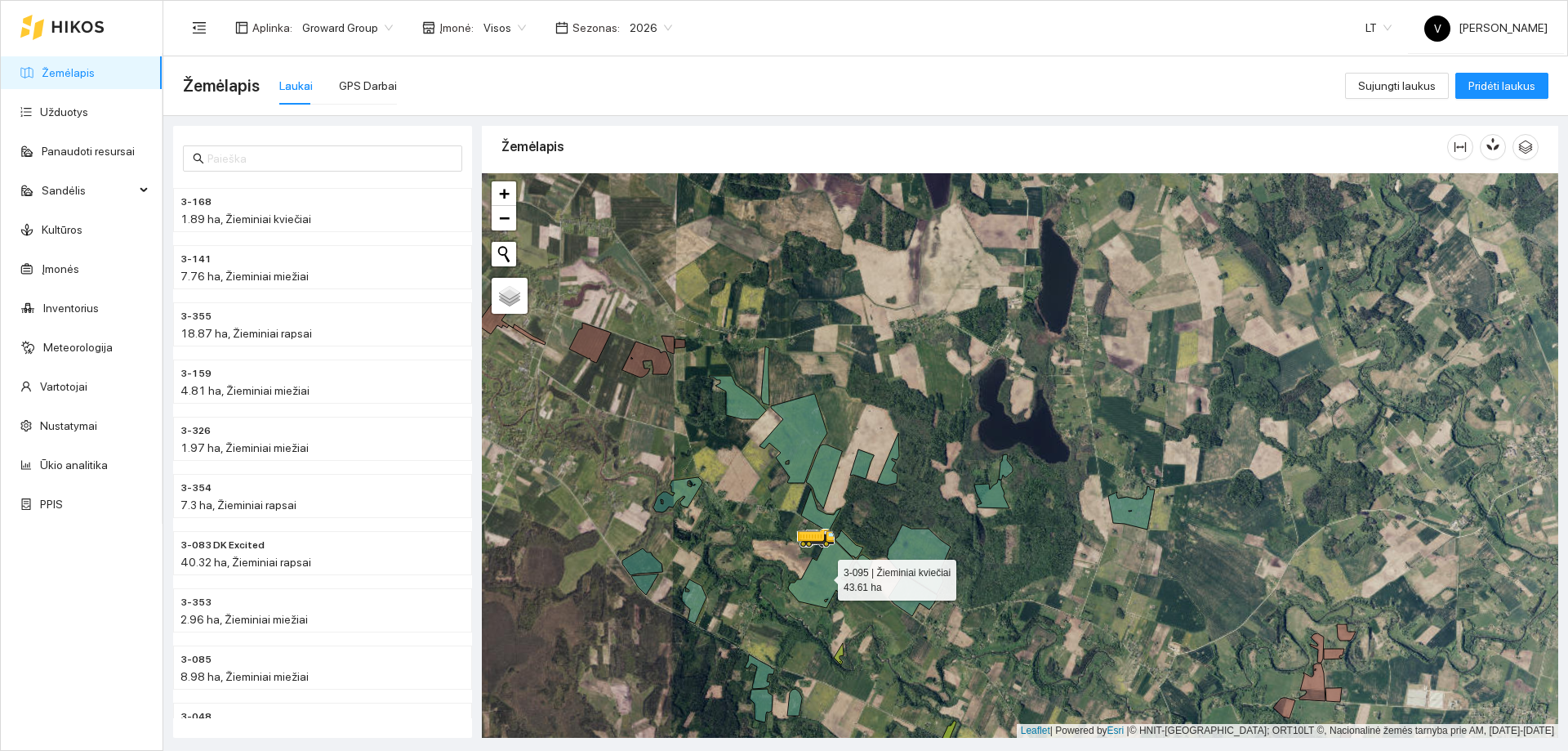
click at [824, 586] on icon at bounding box center [821, 572] width 65 height 72
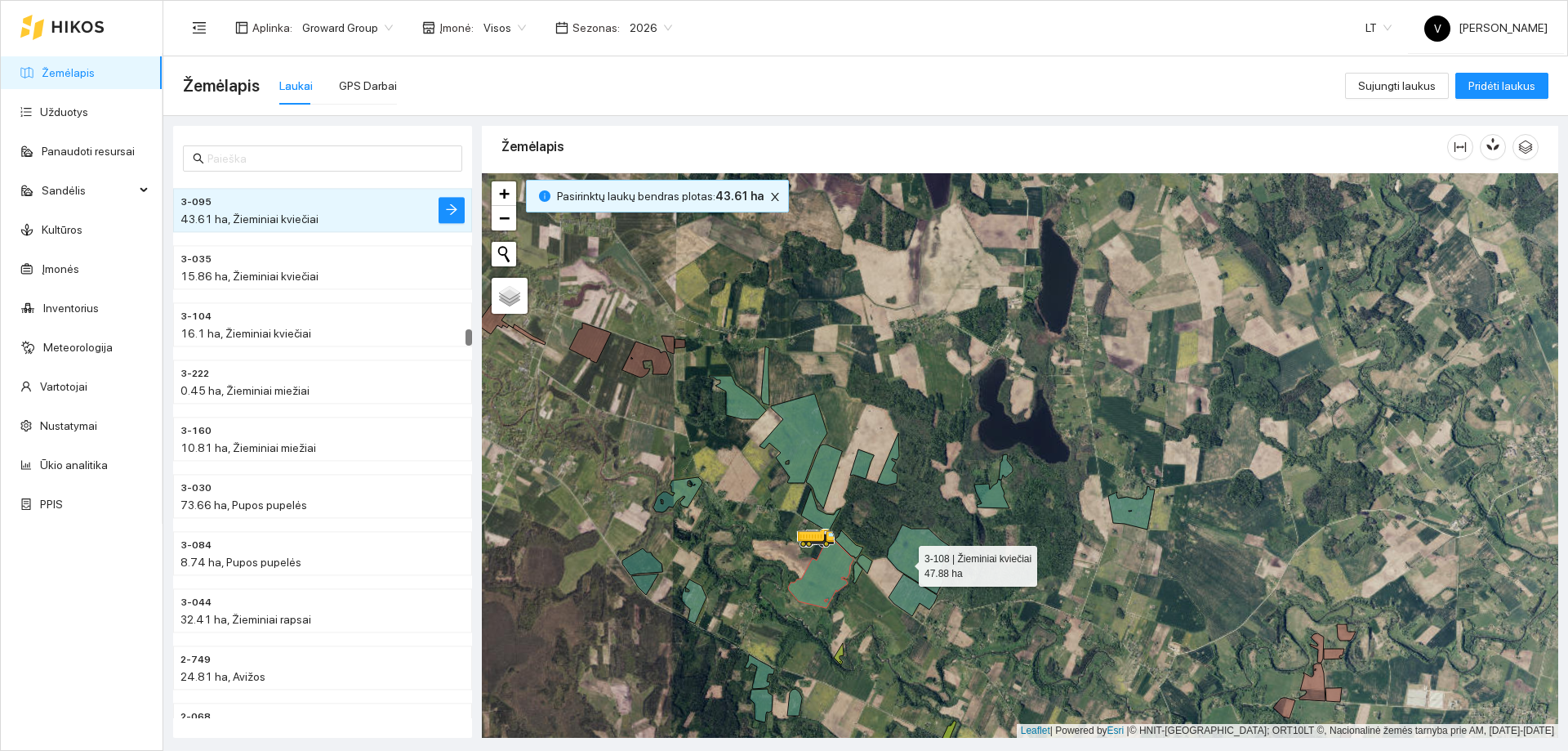
click at [919, 562] on icon at bounding box center [919, 559] width 64 height 70
click at [921, 590] on icon at bounding box center [913, 595] width 49 height 42
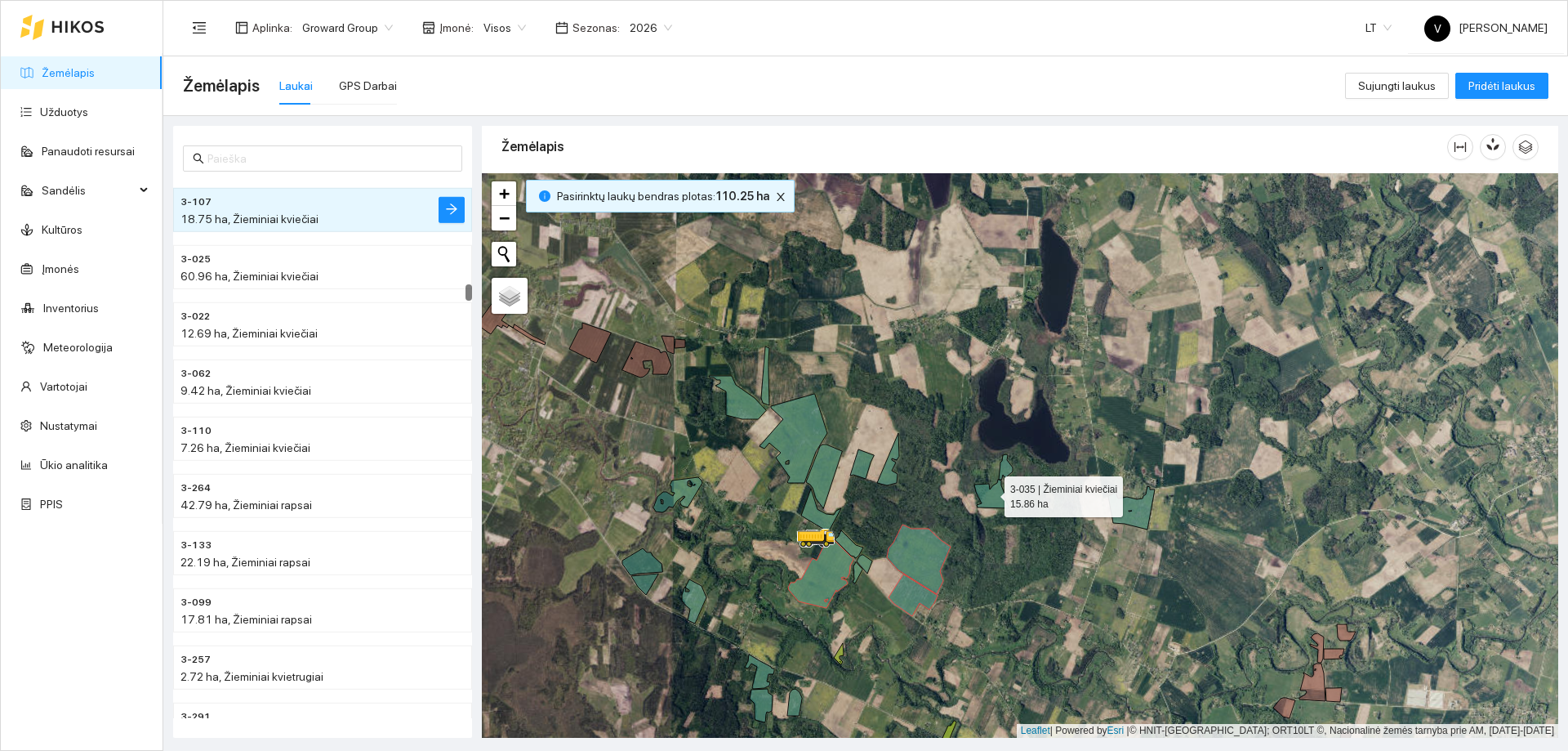
click at [993, 495] on icon at bounding box center [993, 481] width 38 height 54
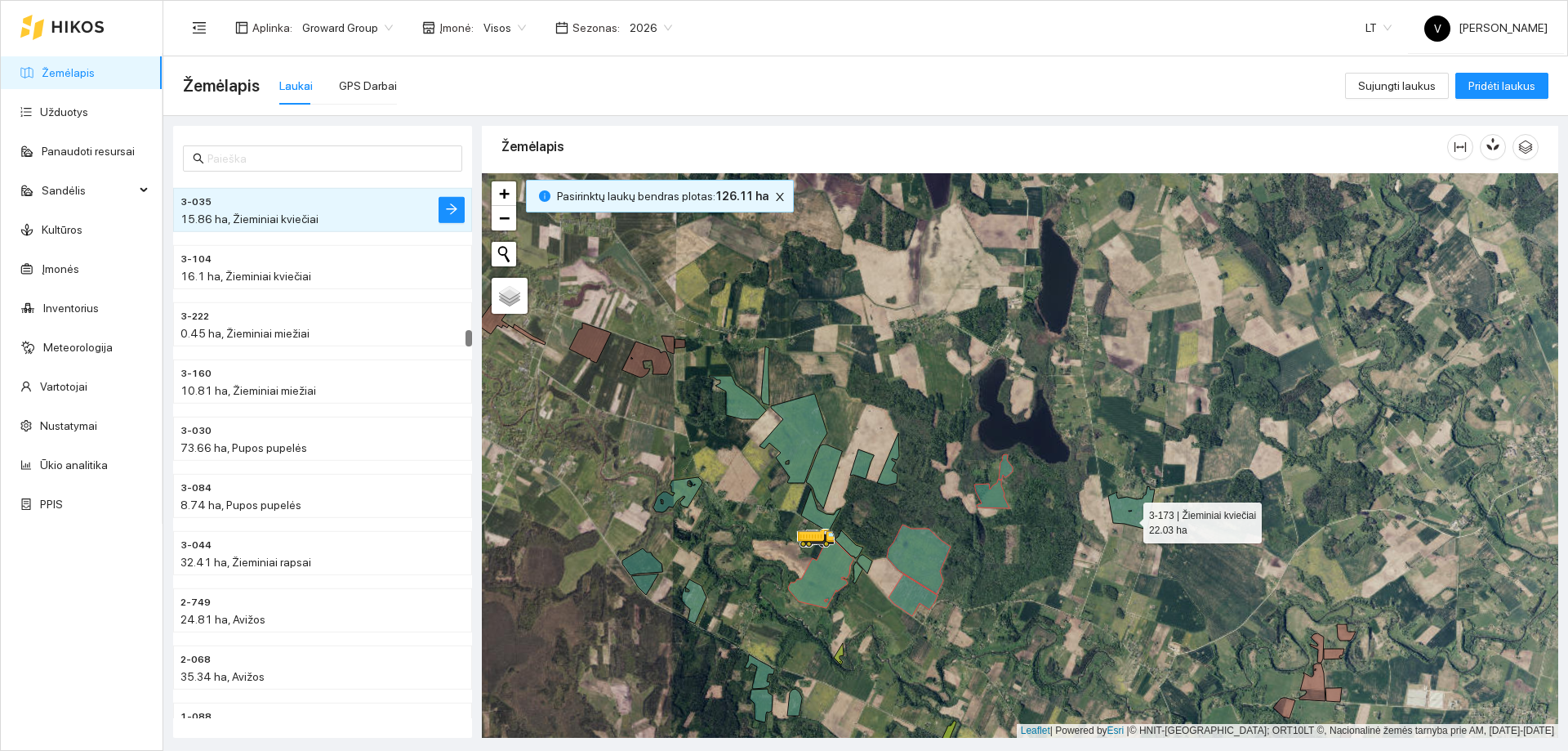
click at [1133, 518] on icon at bounding box center [1132, 508] width 46 height 44
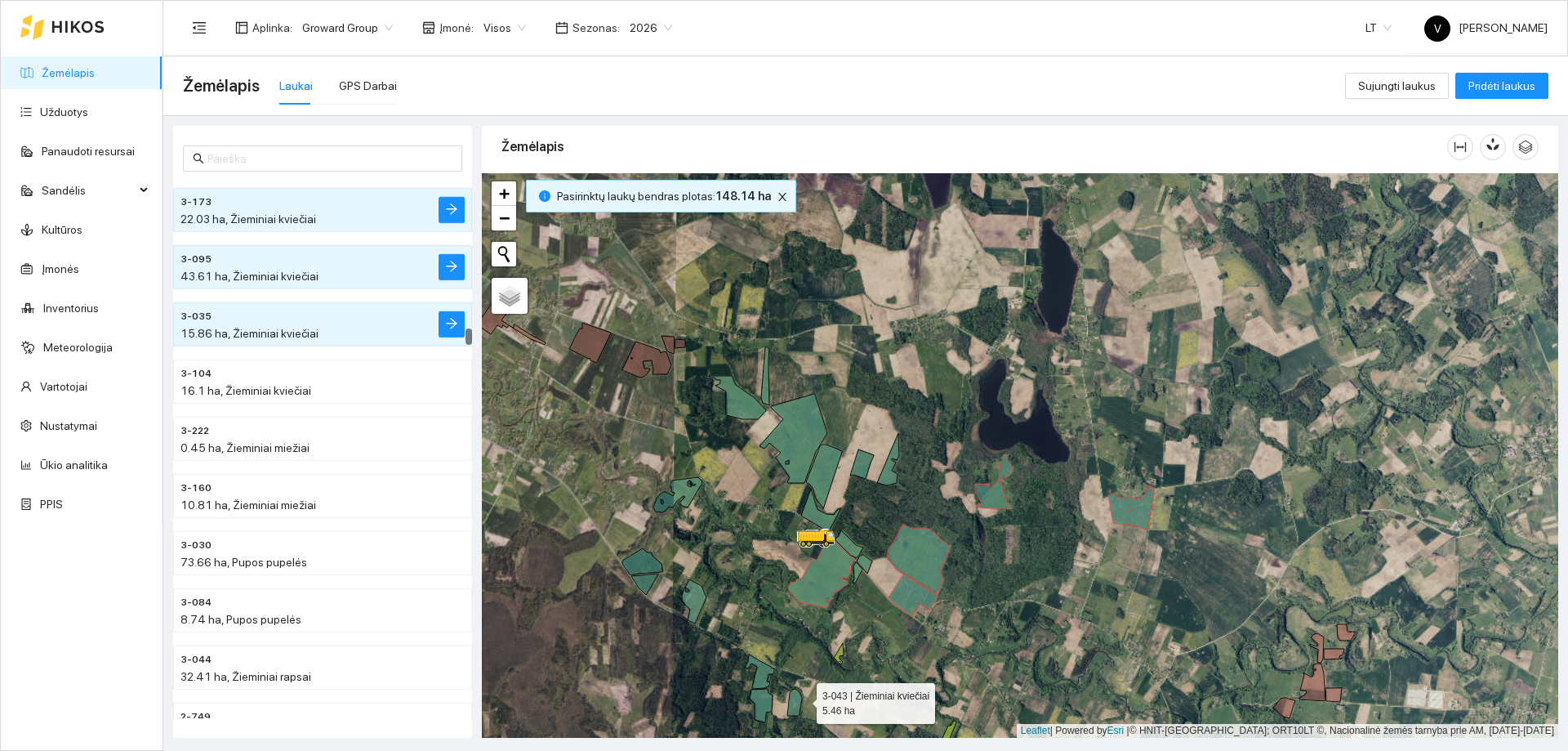
click at [802, 700] on icon at bounding box center [795, 702] width 15 height 27
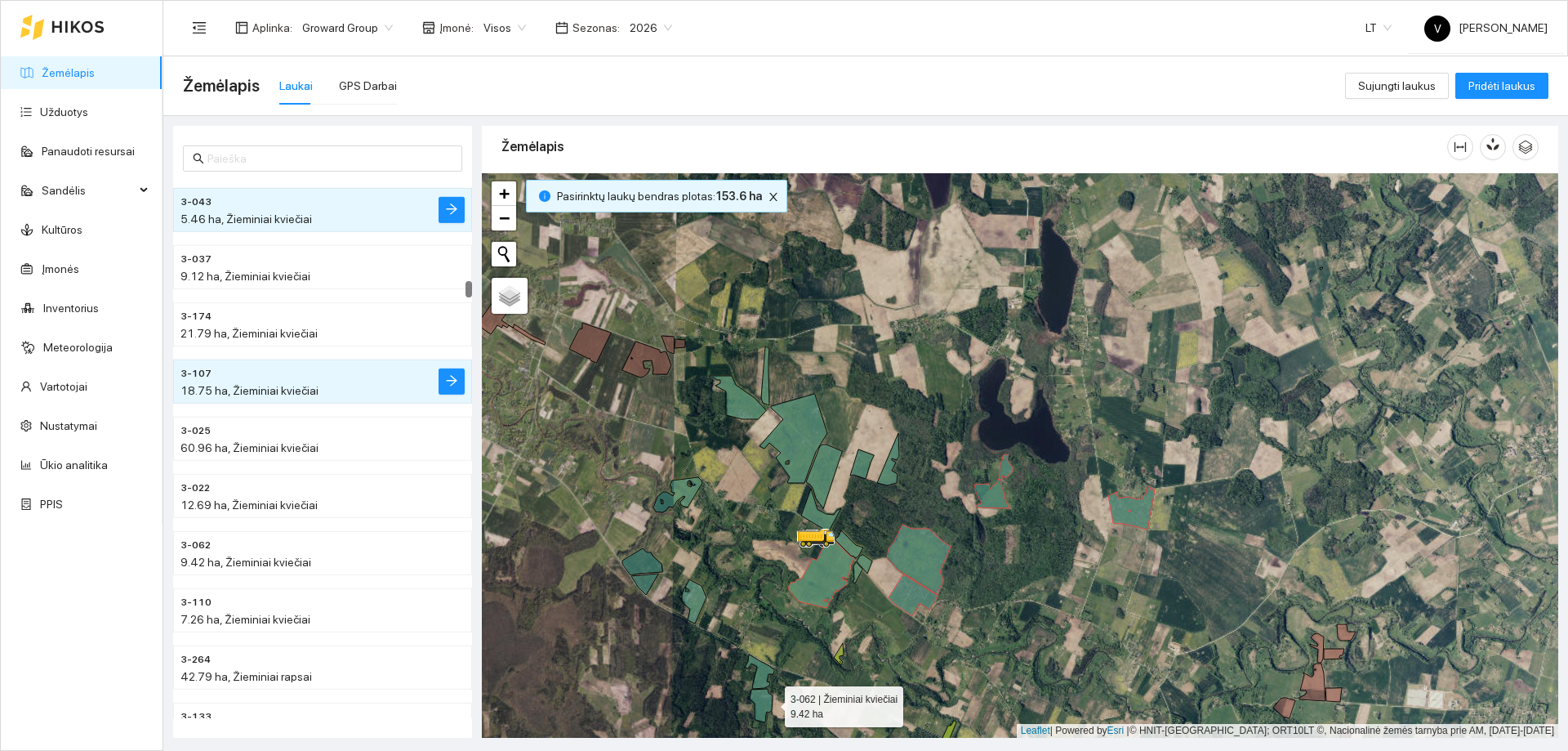
click at [769, 703] on icon at bounding box center [761, 706] width 23 height 33
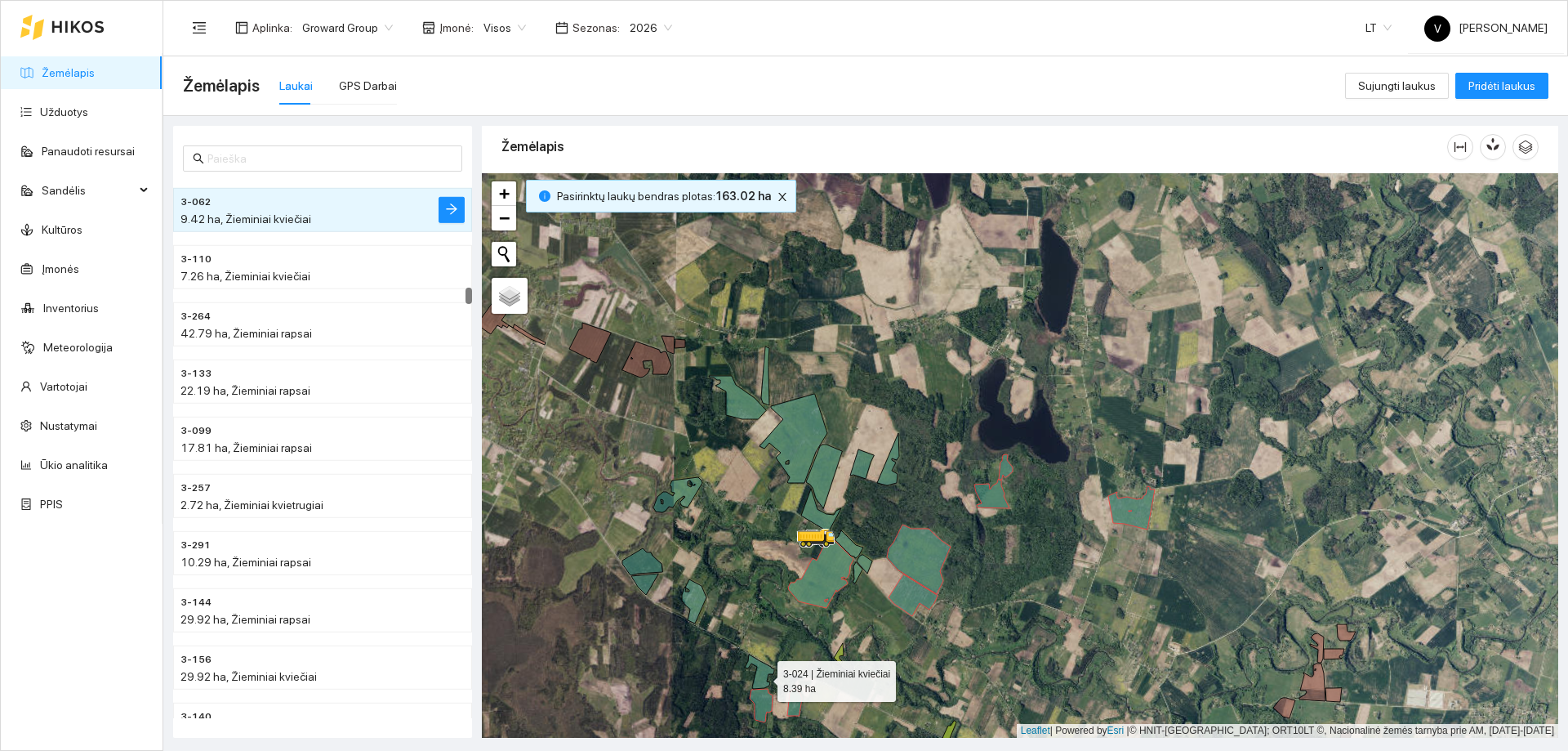
click at [764, 677] on icon at bounding box center [760, 671] width 30 height 34
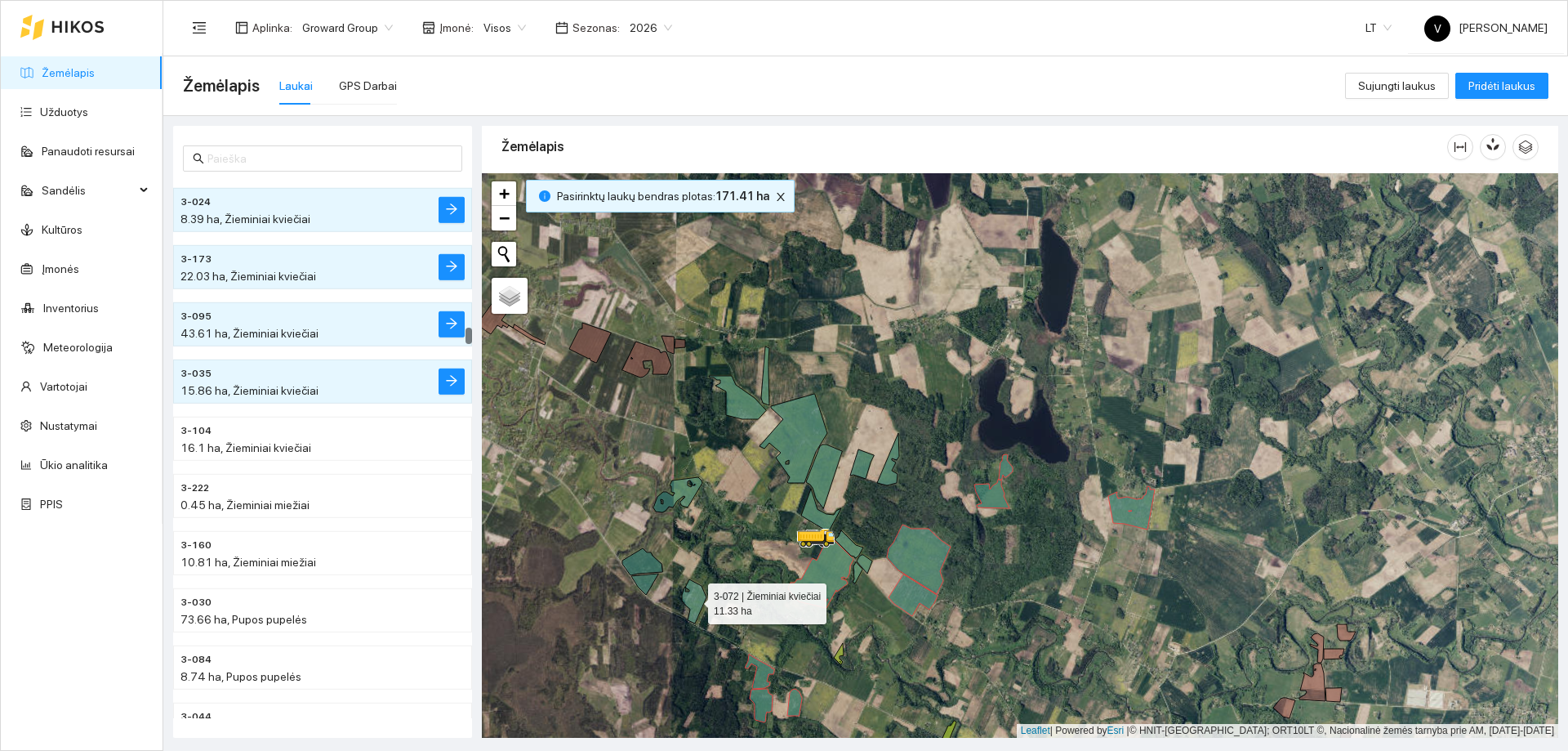
click at [701, 609] on icon at bounding box center [694, 602] width 24 height 45
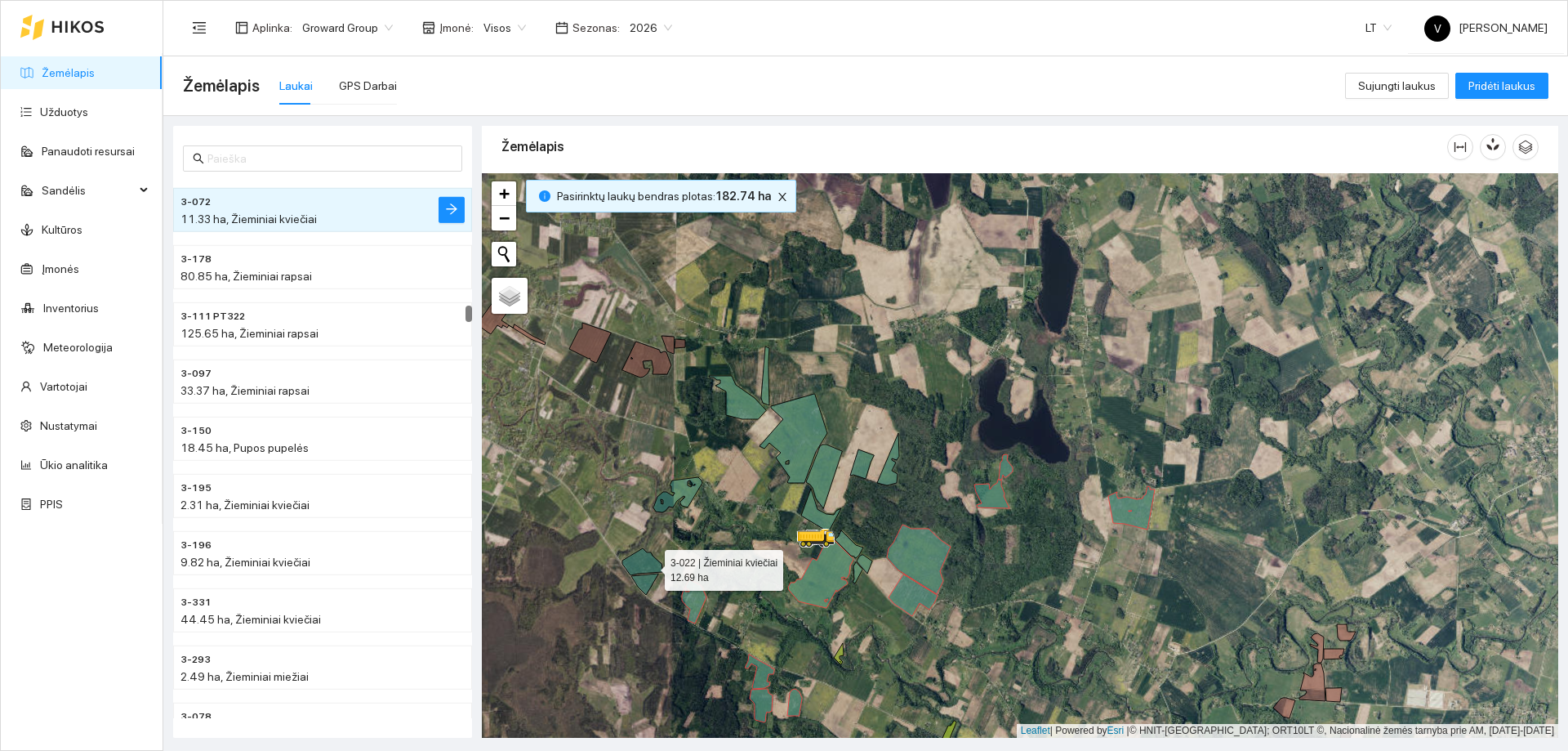
click at [650, 566] on icon at bounding box center [642, 562] width 40 height 27
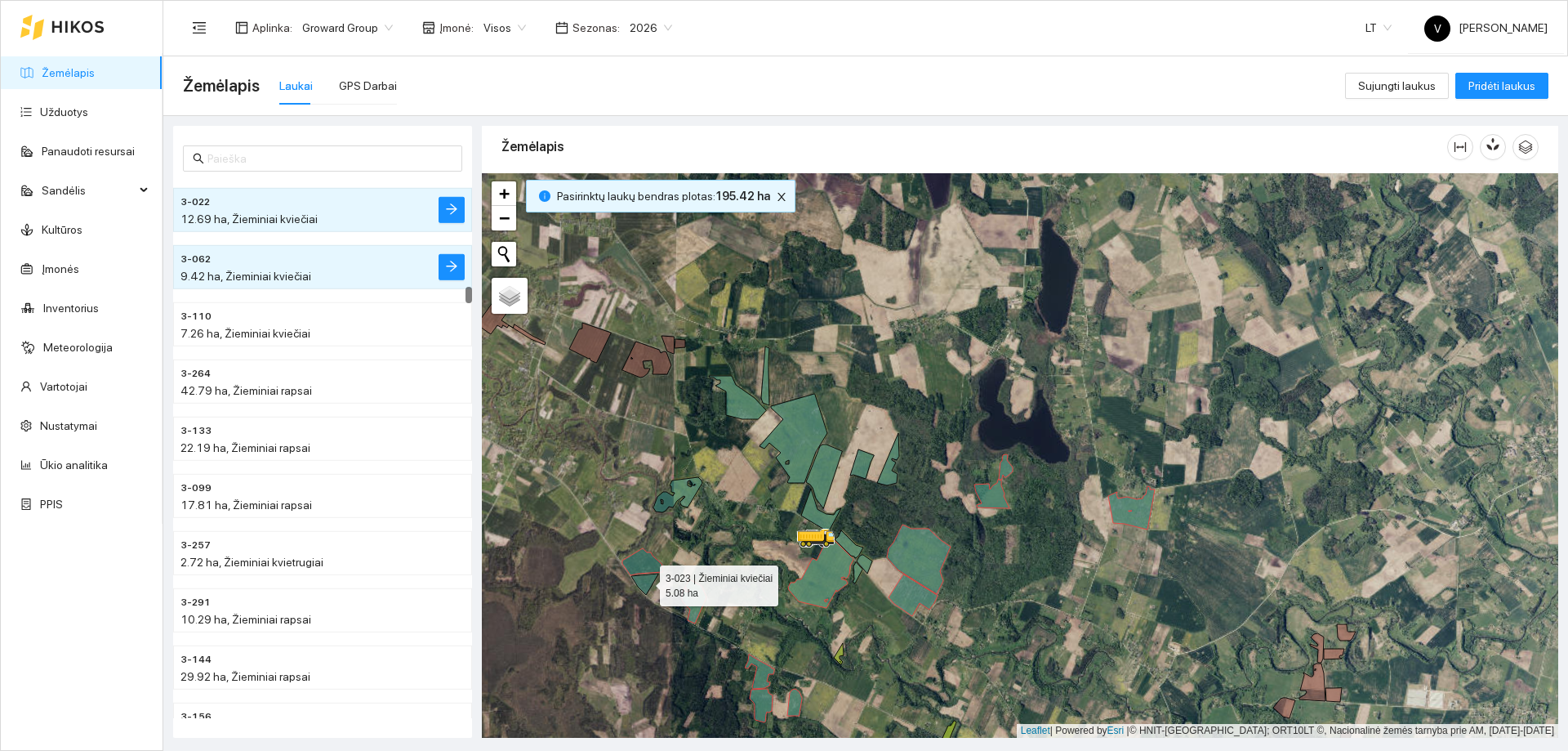
click at [642, 581] on icon at bounding box center [644, 584] width 27 height 21
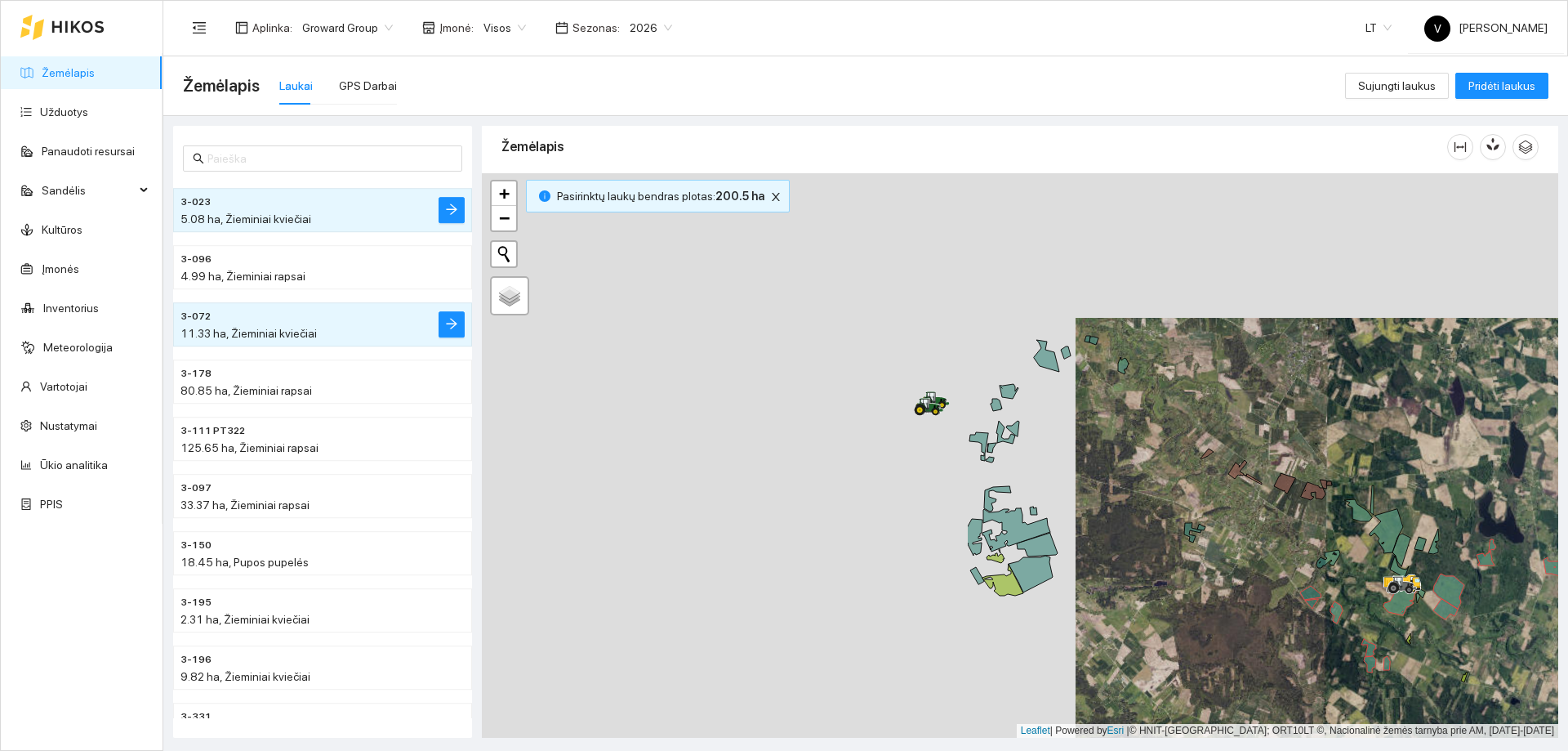
drag, startPoint x: 758, startPoint y: 412, endPoint x: 1352, endPoint y: 556, distance: 611.2
click at [1352, 556] on div at bounding box center [1020, 456] width 1076 height 564
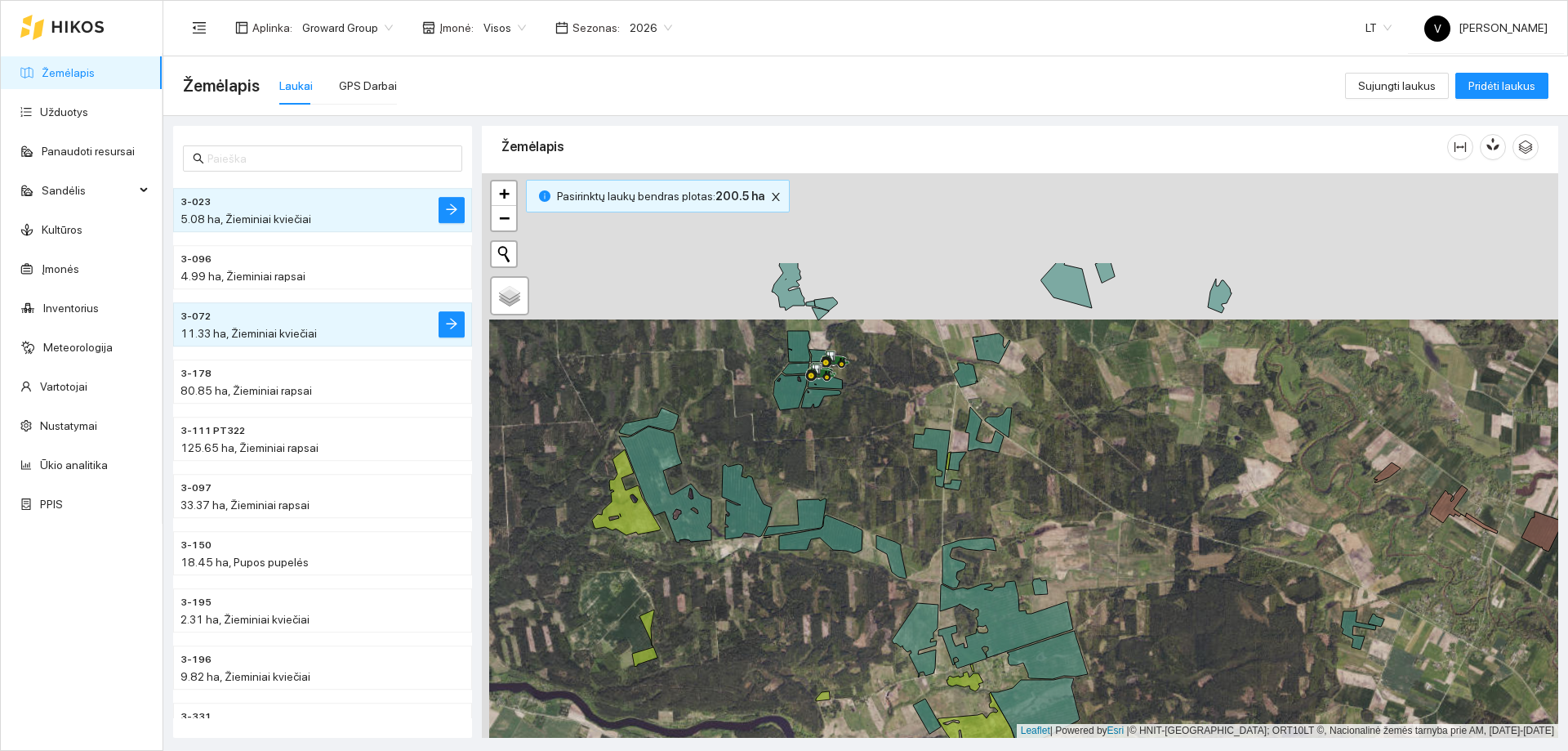
drag, startPoint x: 863, startPoint y: 353, endPoint x: 872, endPoint y: 476, distance: 123.3
click at [872, 476] on div at bounding box center [1020, 456] width 1076 height 564
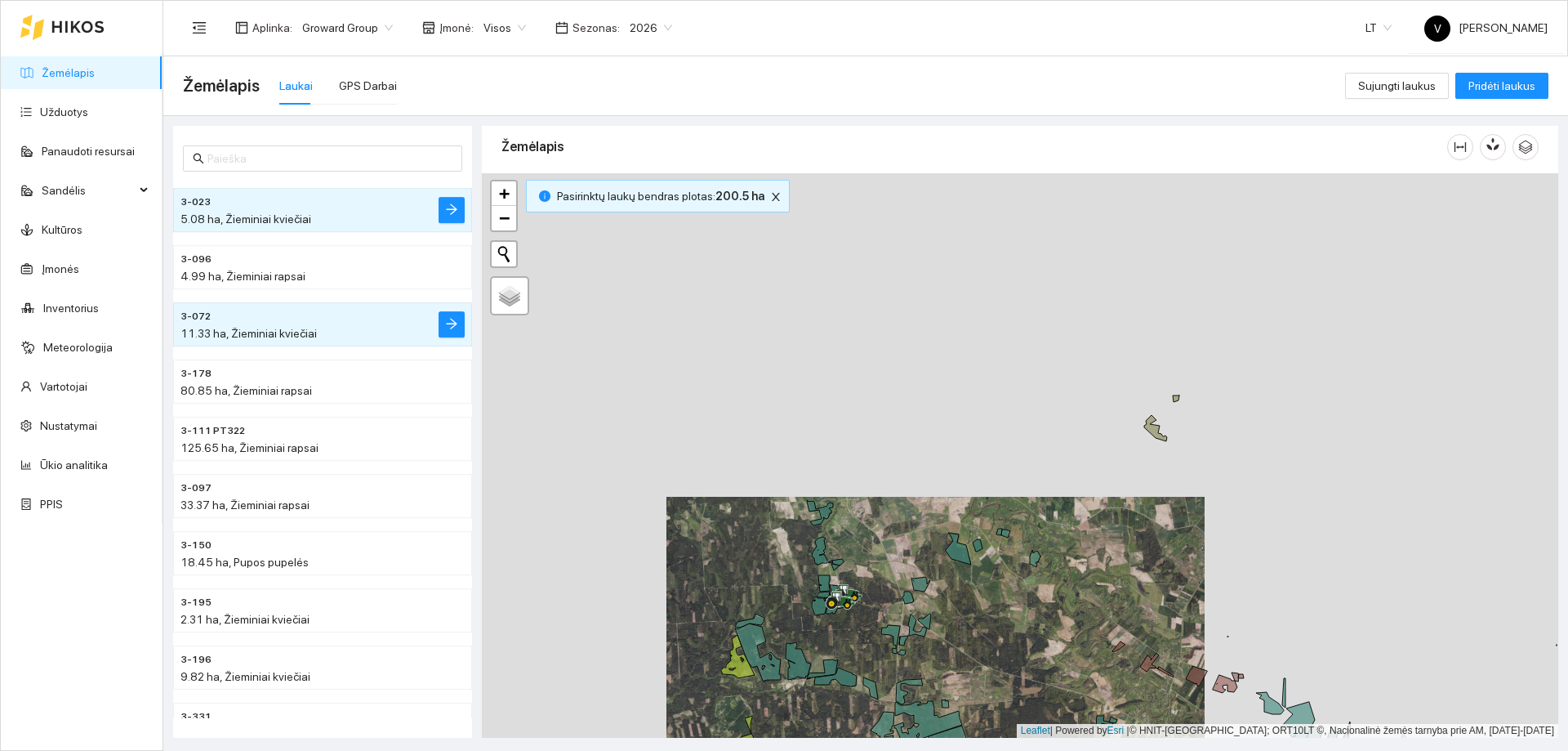
drag, startPoint x: 883, startPoint y: 400, endPoint x: 876, endPoint y: 616, distance: 216.1
click at [876, 616] on div at bounding box center [1020, 456] width 1076 height 564
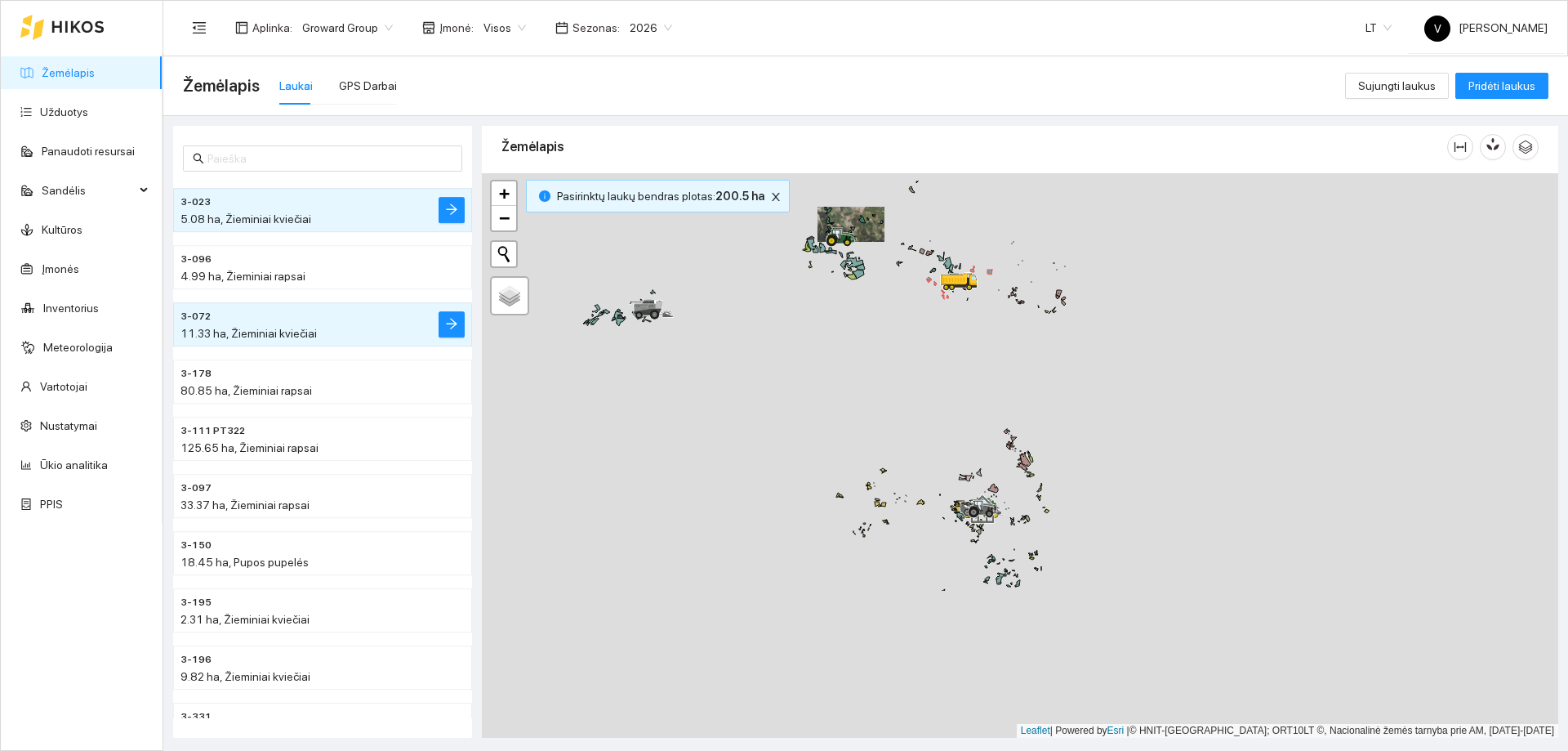
drag, startPoint x: 733, startPoint y: 537, endPoint x: 866, endPoint y: 390, distance: 198.2
click at [815, 352] on div at bounding box center [1020, 456] width 1076 height 564
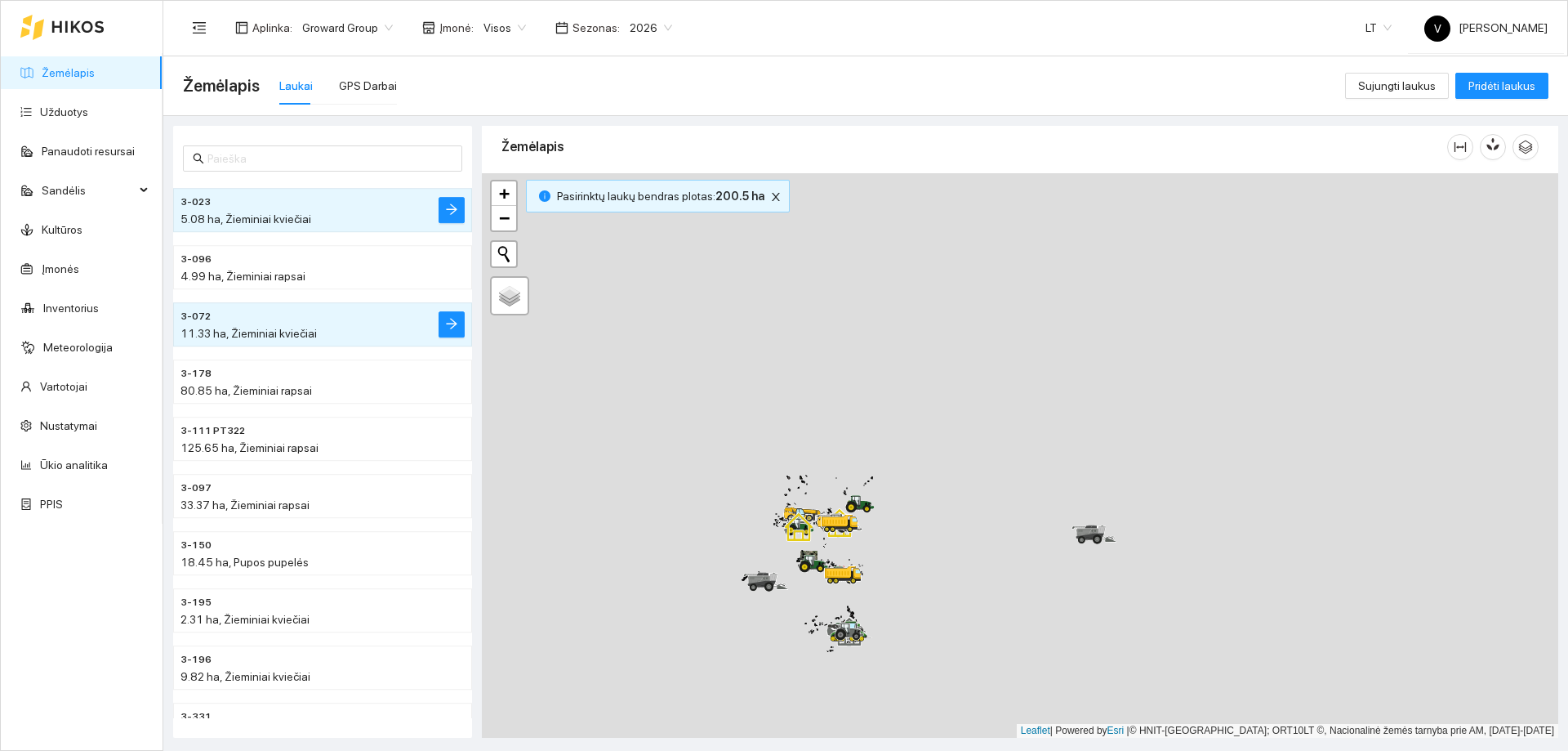
drag, startPoint x: 725, startPoint y: 320, endPoint x: 804, endPoint y: 547, distance: 240.4
click at [804, 547] on div at bounding box center [1020, 456] width 1076 height 564
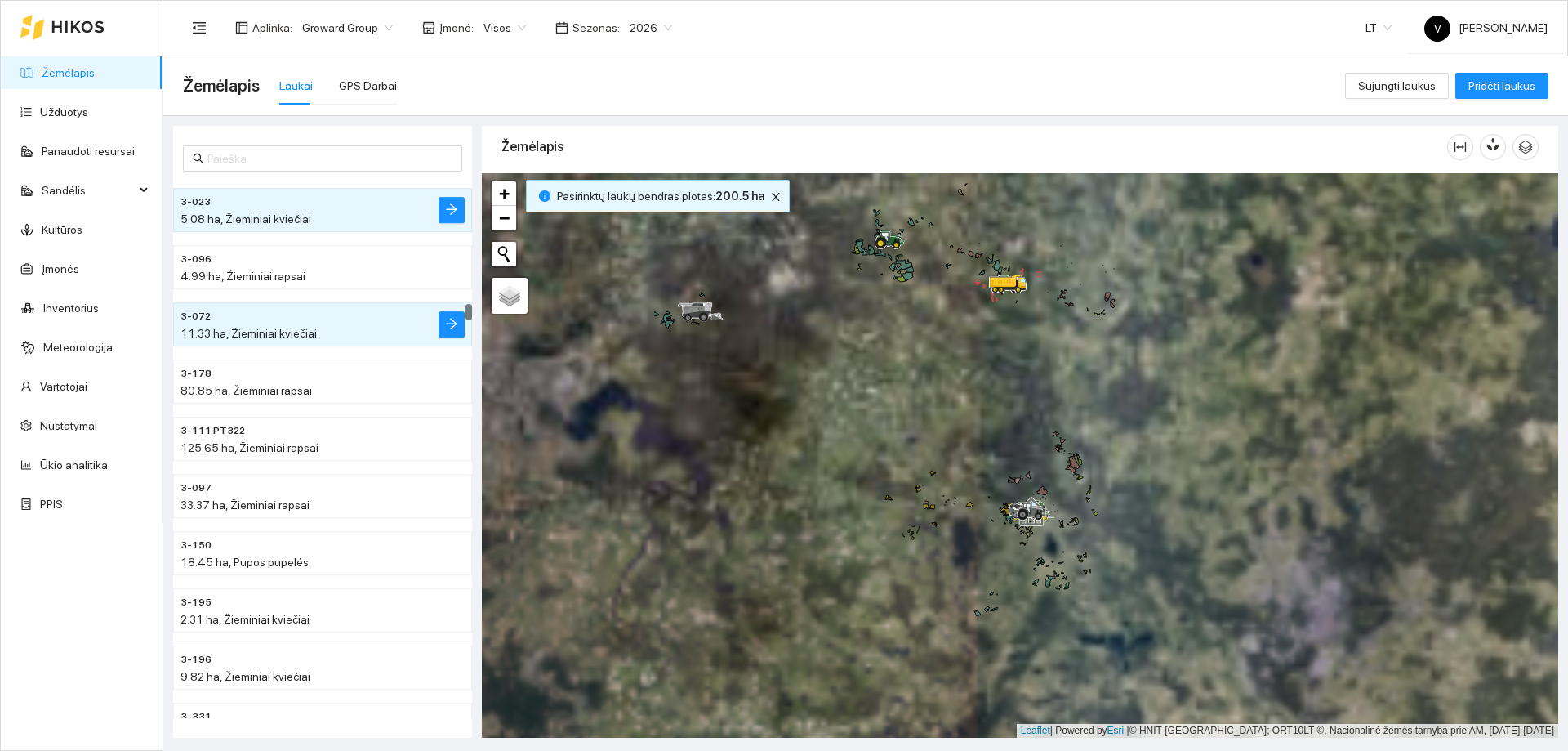
drag, startPoint x: 809, startPoint y: 543, endPoint x: 1011, endPoint y: 413, distance: 240.2
click at [1011, 413] on div at bounding box center [1020, 456] width 1076 height 564
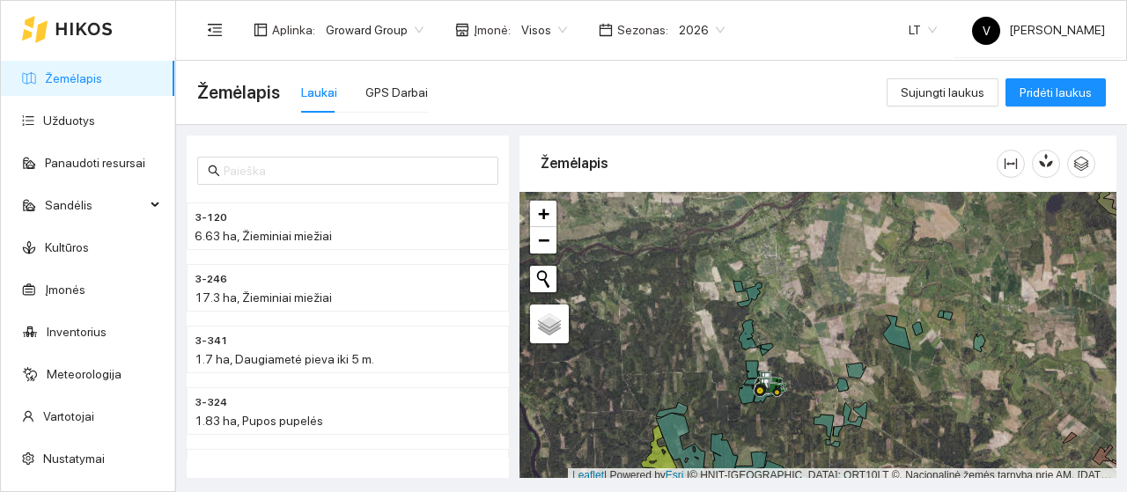
scroll to position [5, 0]
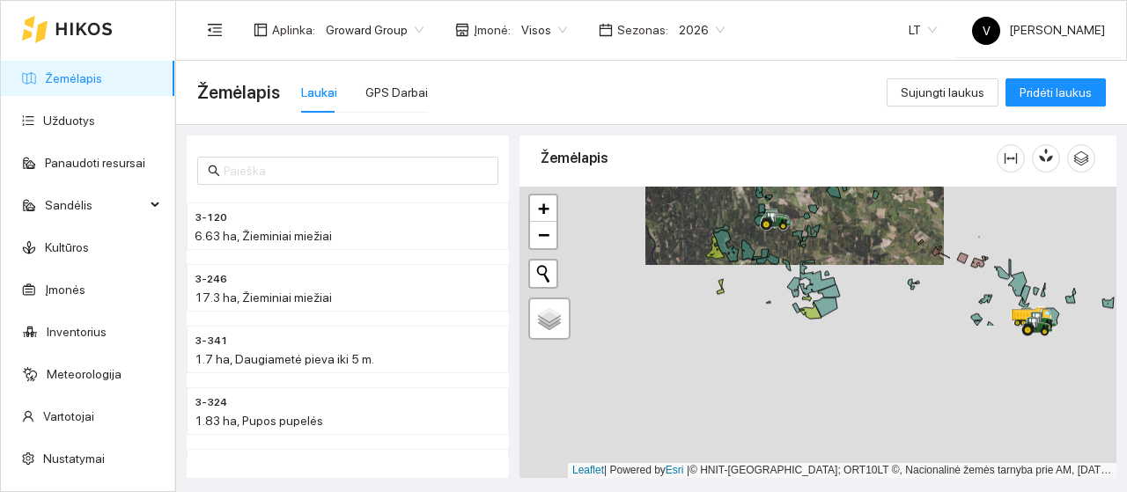
drag, startPoint x: 729, startPoint y: 313, endPoint x: 744, endPoint y: 197, distance: 116.3
click at [744, 197] on div at bounding box center [817, 332] width 597 height 291
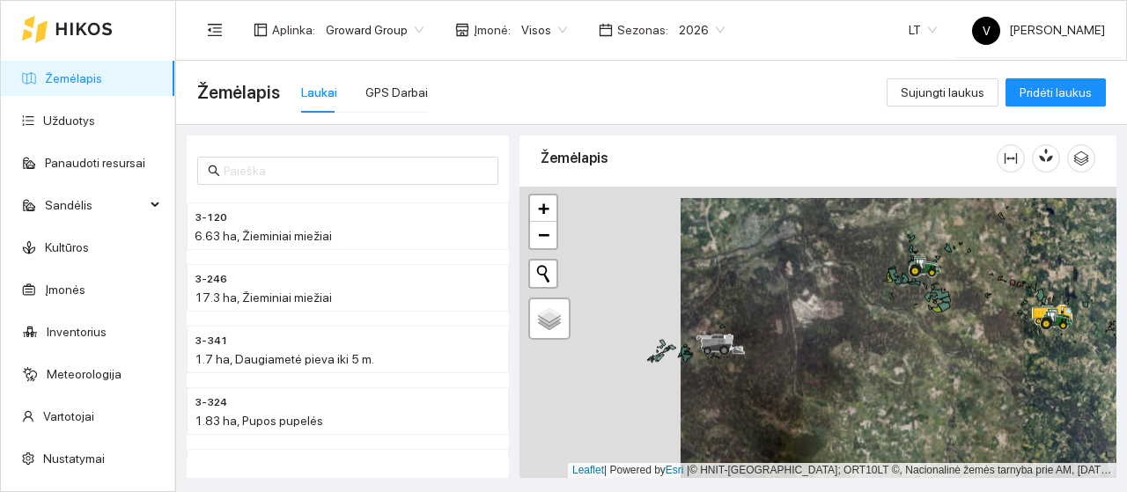
drag, startPoint x: 638, startPoint y: 368, endPoint x: 801, endPoint y: 376, distance: 163.1
click at [799, 379] on div at bounding box center [817, 332] width 597 height 291
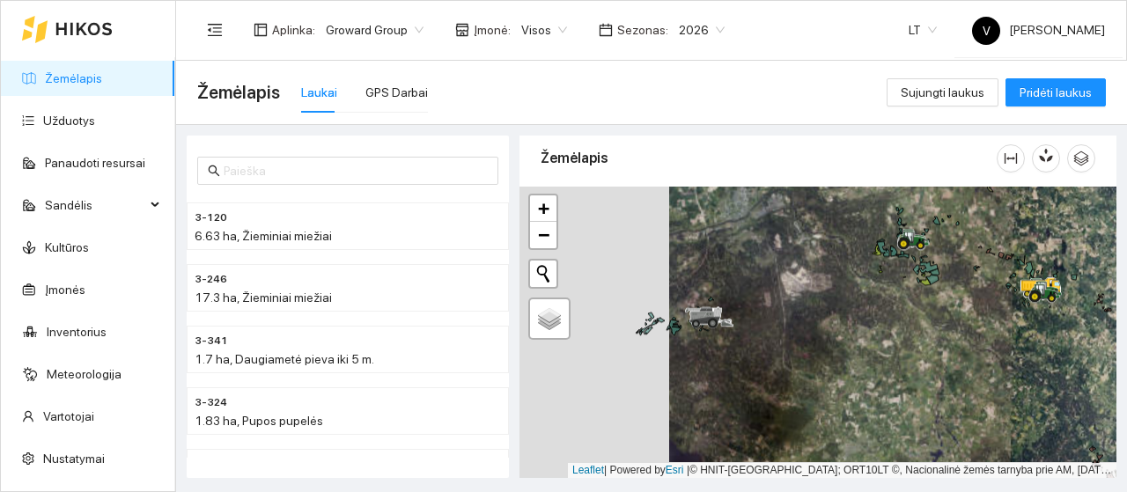
drag, startPoint x: 818, startPoint y: 369, endPoint x: 684, endPoint y: 183, distance: 228.9
click at [684, 183] on div "Žemėlapis" at bounding box center [817, 301] width 597 height 342
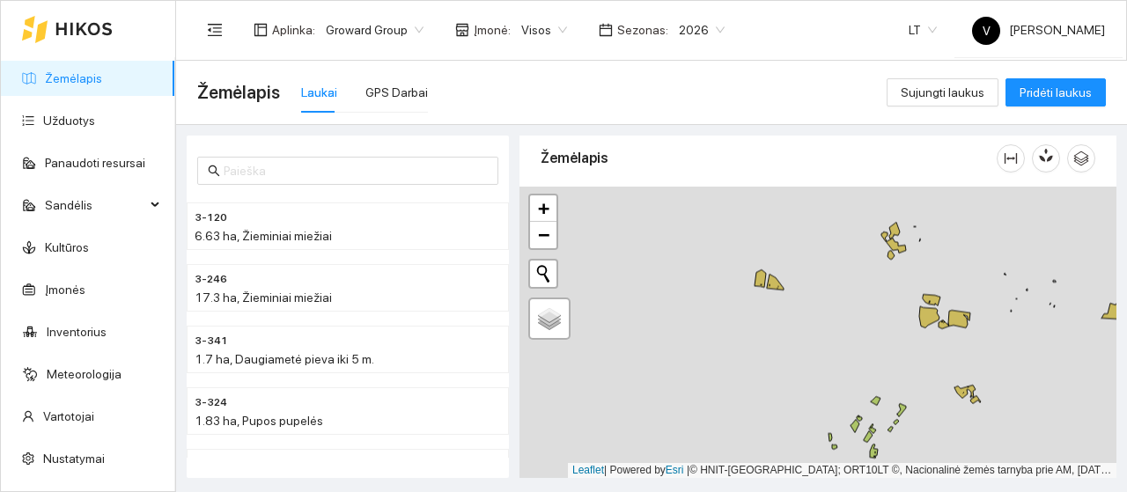
drag, startPoint x: 822, startPoint y: 376, endPoint x: 769, endPoint y: 257, distance: 130.1
click at [769, 258] on div at bounding box center [817, 332] width 597 height 291
